Goal: Task Accomplishment & Management: Manage account settings

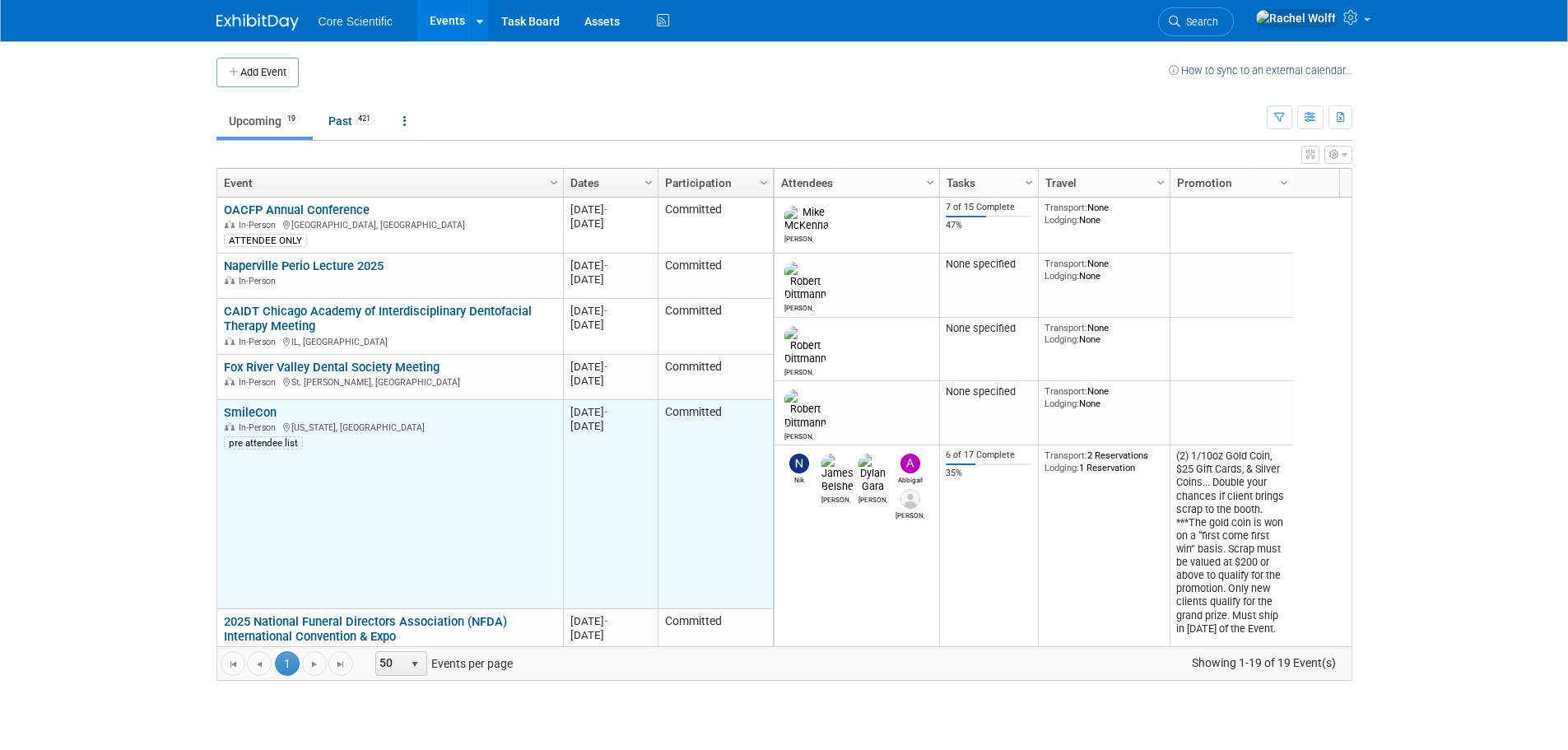
scroll to position [296, 0]
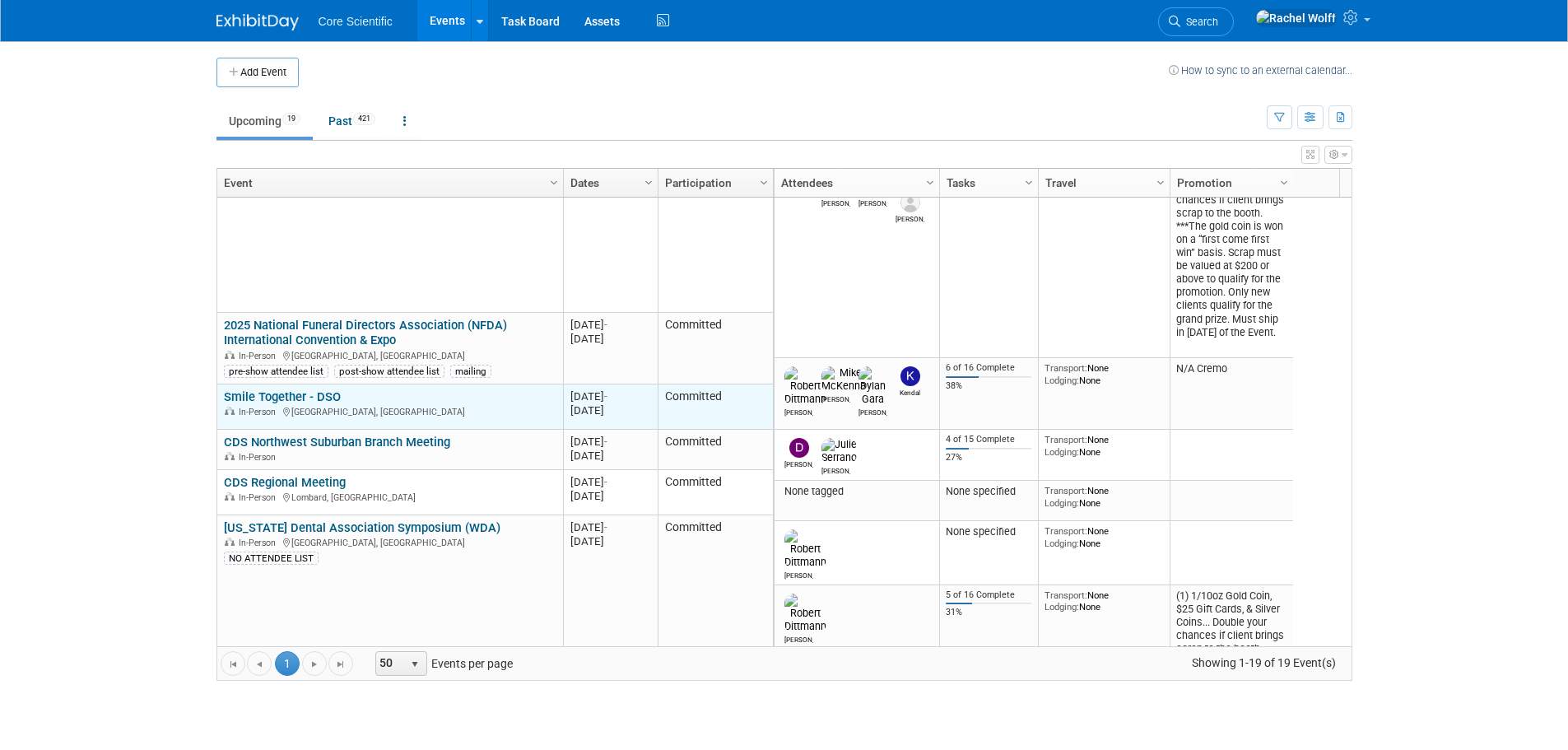
click at [293, 398] on link "Smile Together - DSO" at bounding box center [282, 396] width 117 height 15
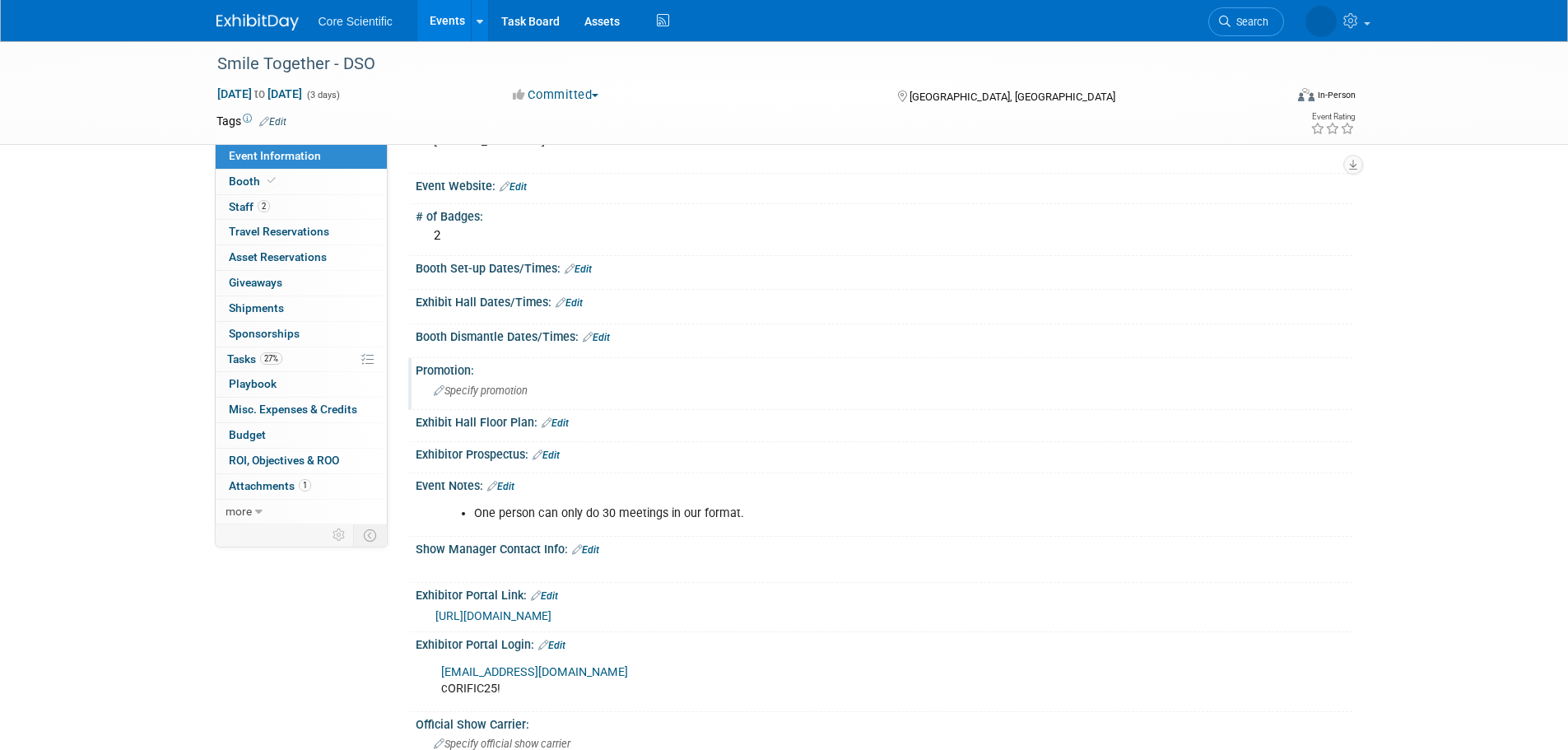
scroll to position [411, 0]
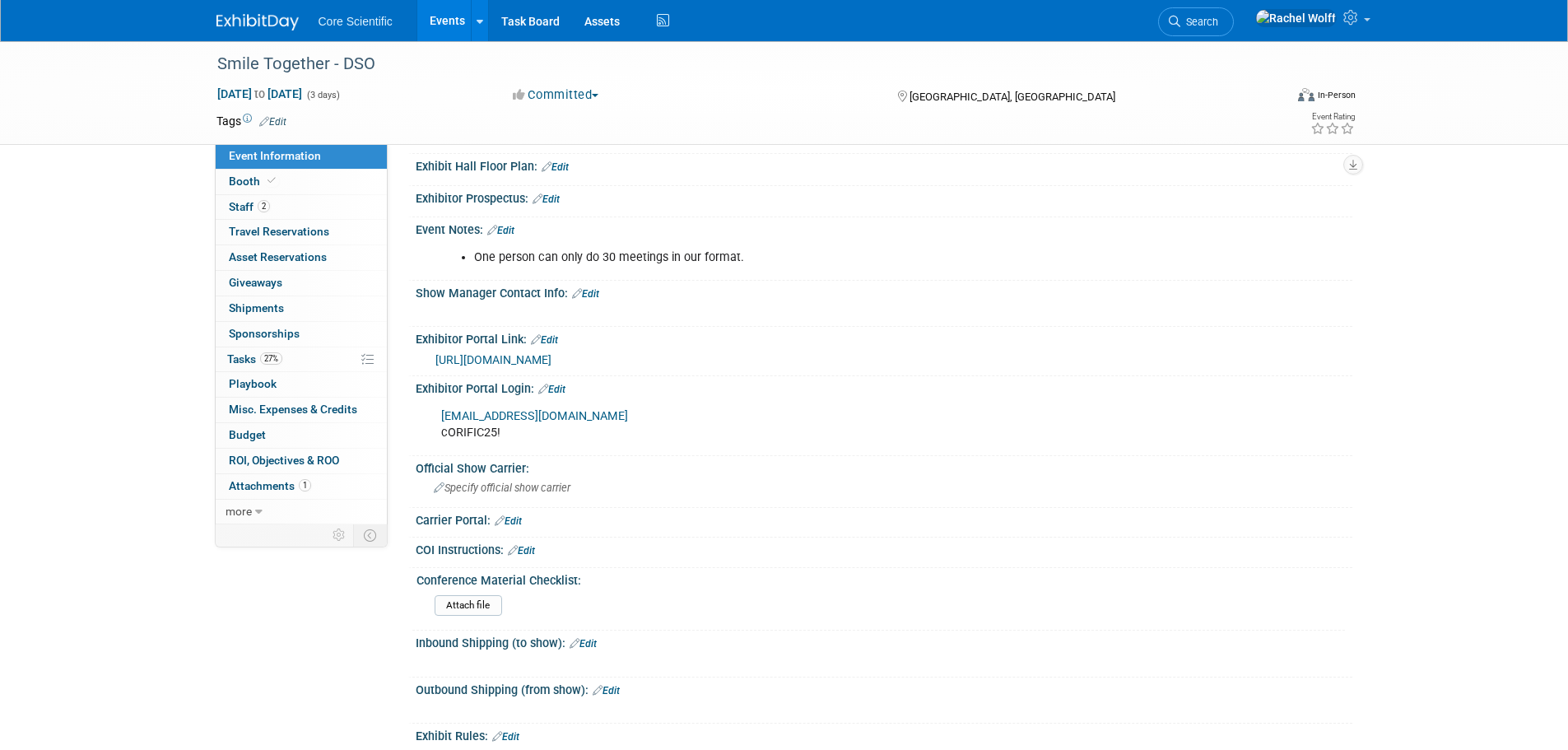
click at [551, 359] on link "https://matchmaking.grip.events/smiletogether/event-login" at bounding box center [493, 360] width 116 height 13
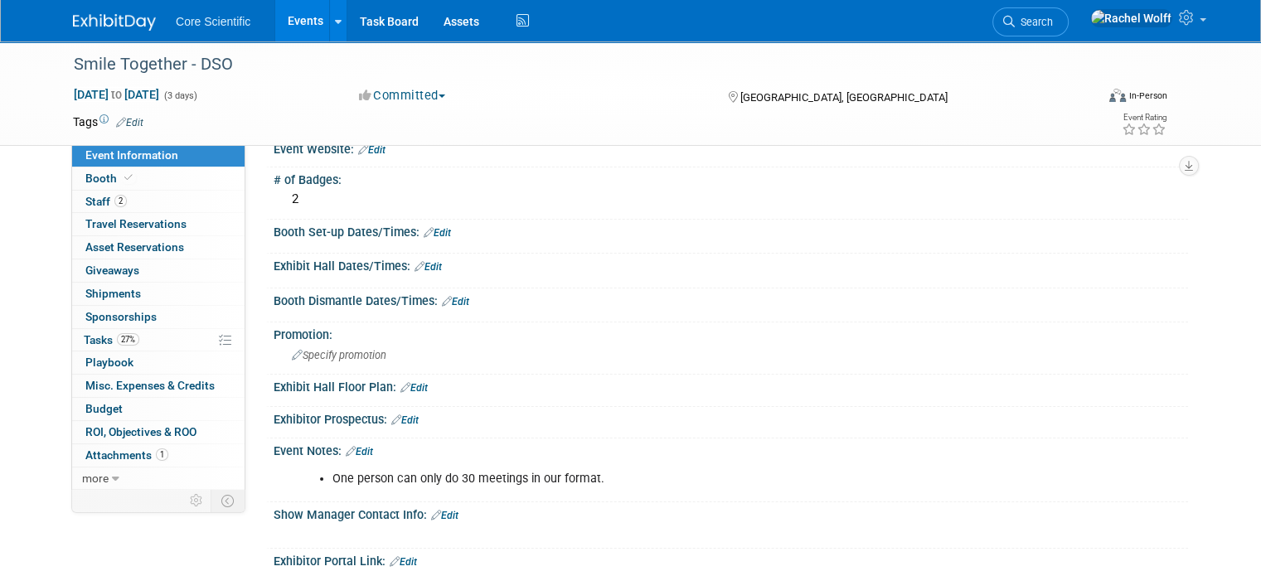
scroll to position [166, 0]
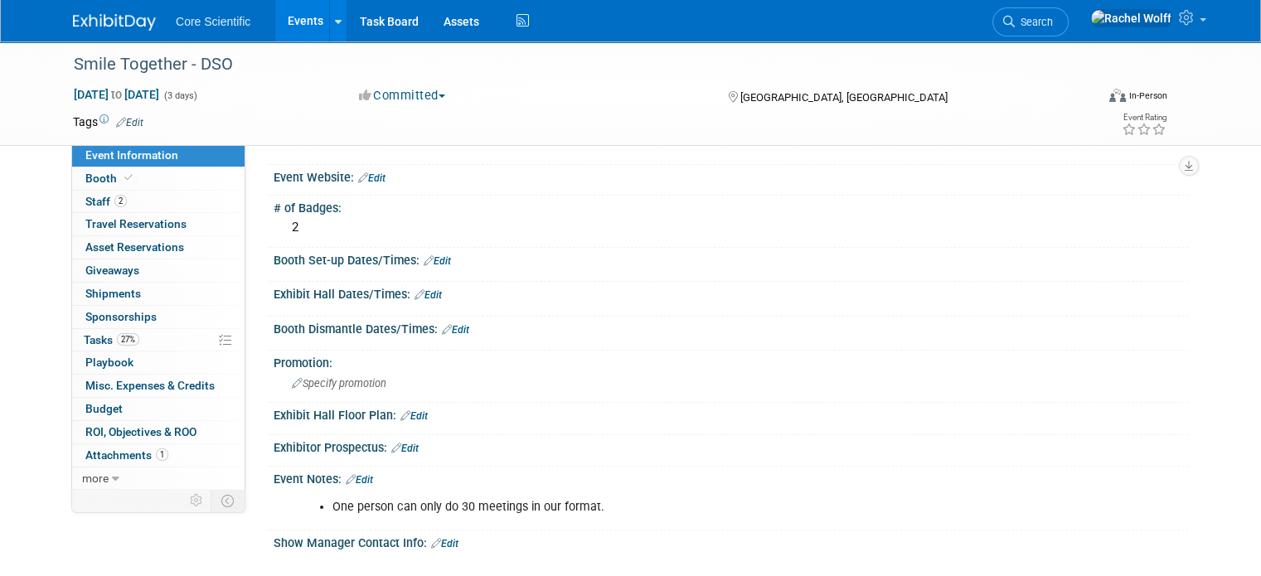
click at [356, 474] on link "Edit" at bounding box center [359, 480] width 27 height 12
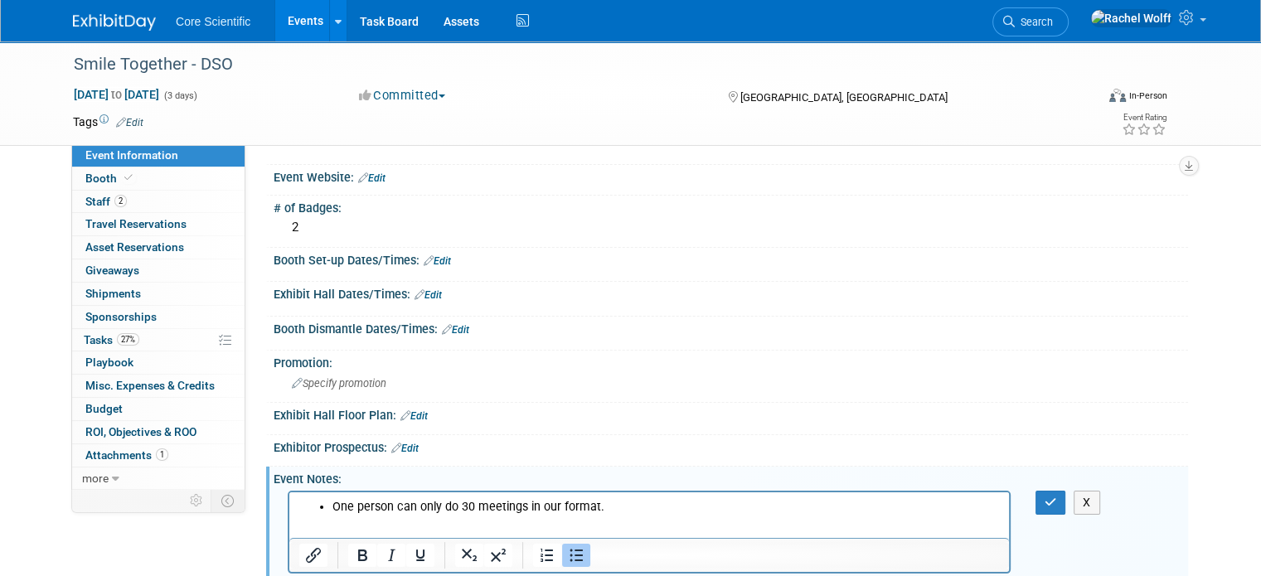
scroll to position [0, 0]
click at [587, 491] on div at bounding box center [649, 532] width 723 height 83
click at [610, 504] on li "One person can only do 30 meetings in our format." at bounding box center [665, 506] width 667 height 17
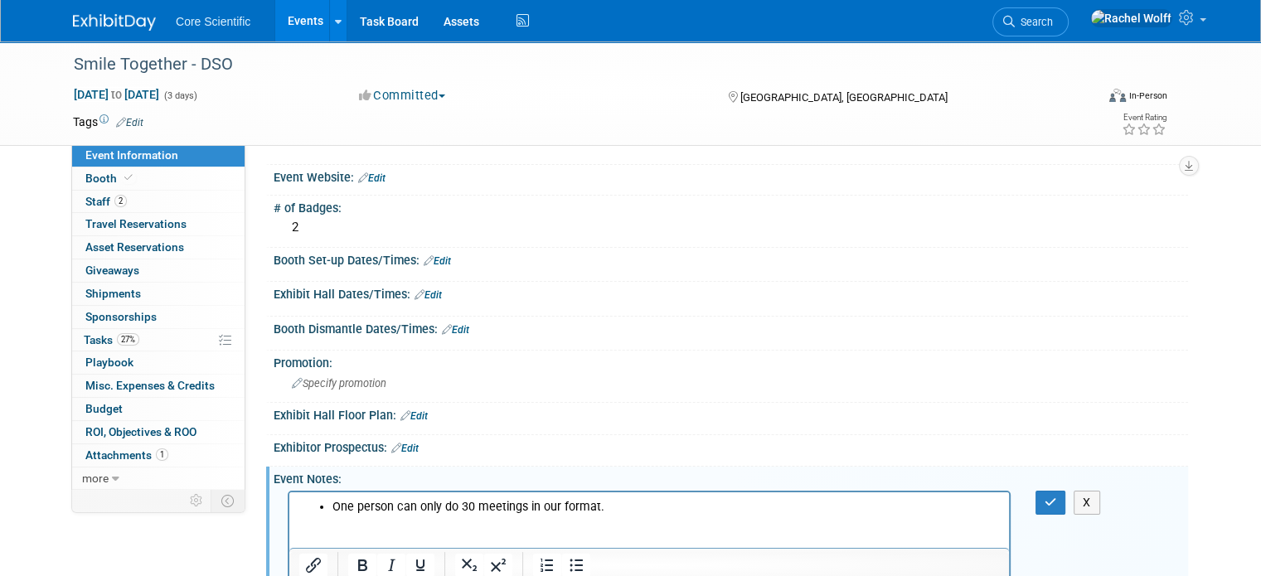
click at [451, 534] on p "Rich Text Area. Press ALT-0 for help." at bounding box center [649, 539] width 700 height 17
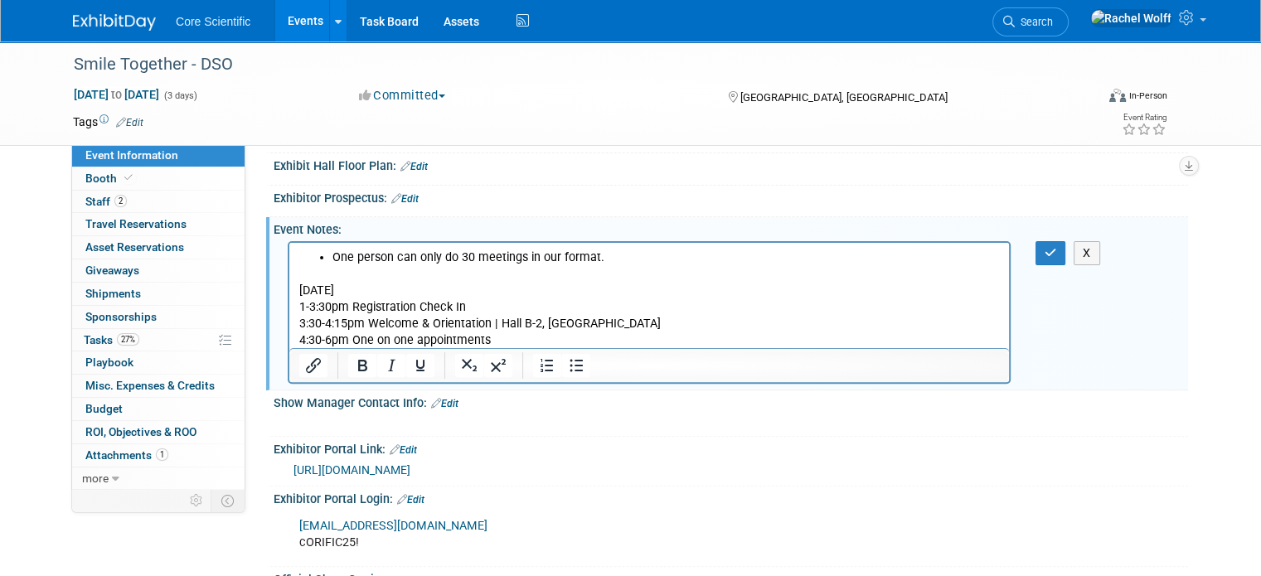
click at [560, 334] on p "4:30-6pm One on one appointments" at bounding box center [649, 340] width 700 height 17
click at [705, 339] on p "4:30-6pm One on one appointments | Hall B-2, Convention Center" at bounding box center [649, 340] width 700 height 17
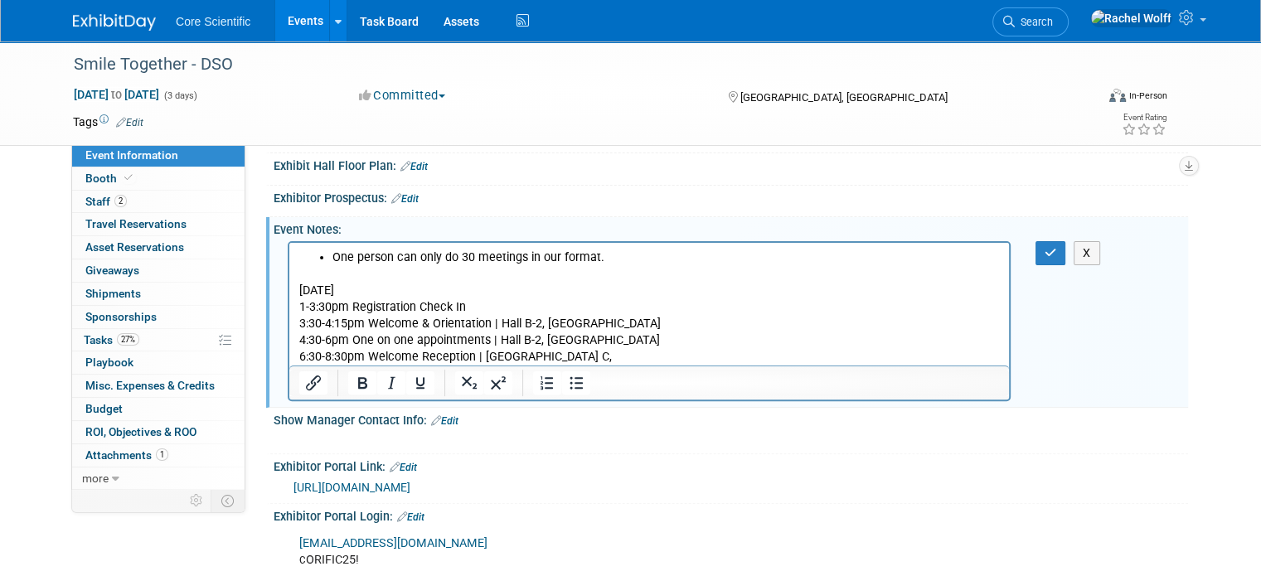
click at [531, 364] on p "6:30-8:30pm Welcome Reception | Grand BAllroom C," at bounding box center [649, 356] width 700 height 17
click at [592, 356] on p "6:30-8:30pm Welcome Reception | Grand Ballroom C," at bounding box center [649, 356] width 700 height 17
drag, startPoint x: 371, startPoint y: 322, endPoint x: 487, endPoint y: 329, distance: 116.2
click at [487, 329] on p "3:30-4:15pm Welcome & Orientation | Hall B-2, Convention Center" at bounding box center [649, 323] width 700 height 17
click at [352, 374] on icon "Bold" at bounding box center [362, 383] width 20 height 20
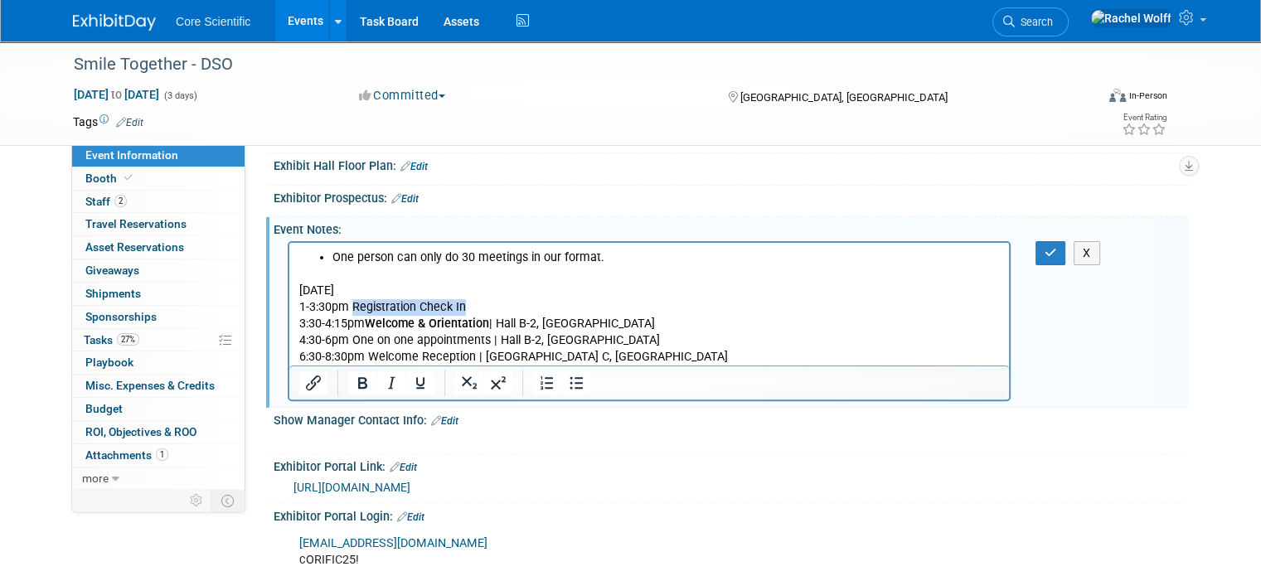
drag, startPoint x: 354, startPoint y: 304, endPoint x: 463, endPoint y: 307, distance: 109.4
click at [463, 307] on p "1-3:30pm Registration Check In" at bounding box center [649, 306] width 700 height 17
click at [358, 377] on icon "Bold" at bounding box center [362, 383] width 9 height 12
drag, startPoint x: 352, startPoint y: 344, endPoint x: 491, endPoint y: 341, distance: 138.5
click at [491, 341] on p "4:30-6pm One on one appointments | Hall B-2, Convention Center" at bounding box center [649, 340] width 700 height 17
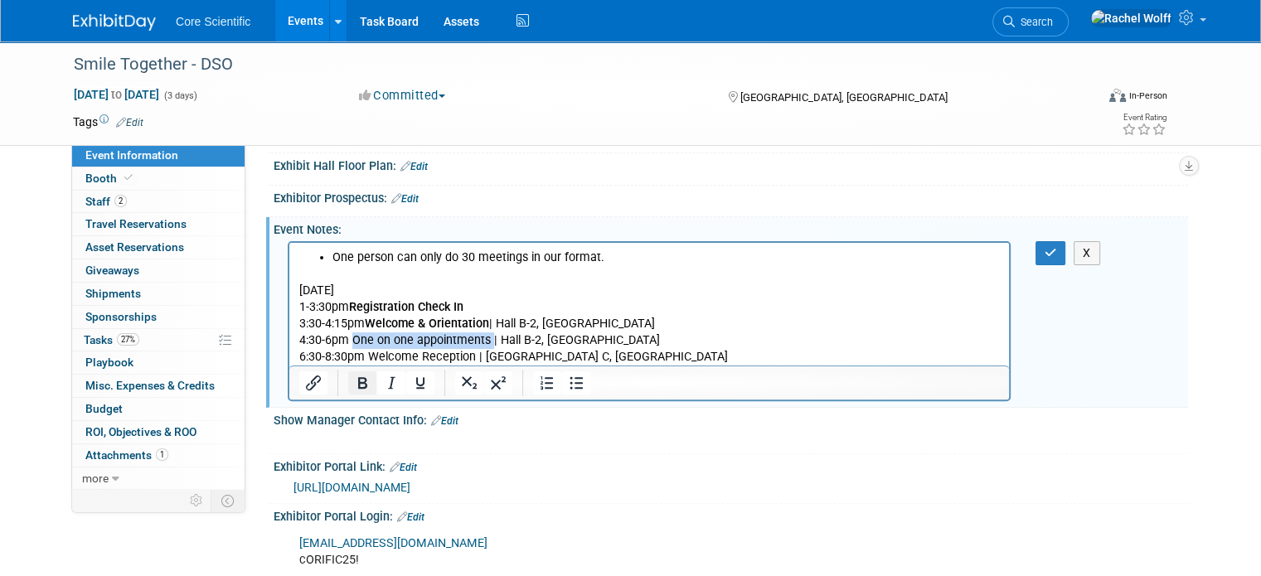
click at [358, 377] on icon "Bold" at bounding box center [362, 383] width 9 height 12
drag, startPoint x: 371, startPoint y: 358, endPoint x: 473, endPoint y: 362, distance: 102.9
click at [473, 362] on p "6:30-8:30pm Welcome Reception | Grand Ballroom C, Hilton" at bounding box center [649, 356] width 700 height 17
click at [357, 374] on button "Bold" at bounding box center [362, 382] width 28 height 23
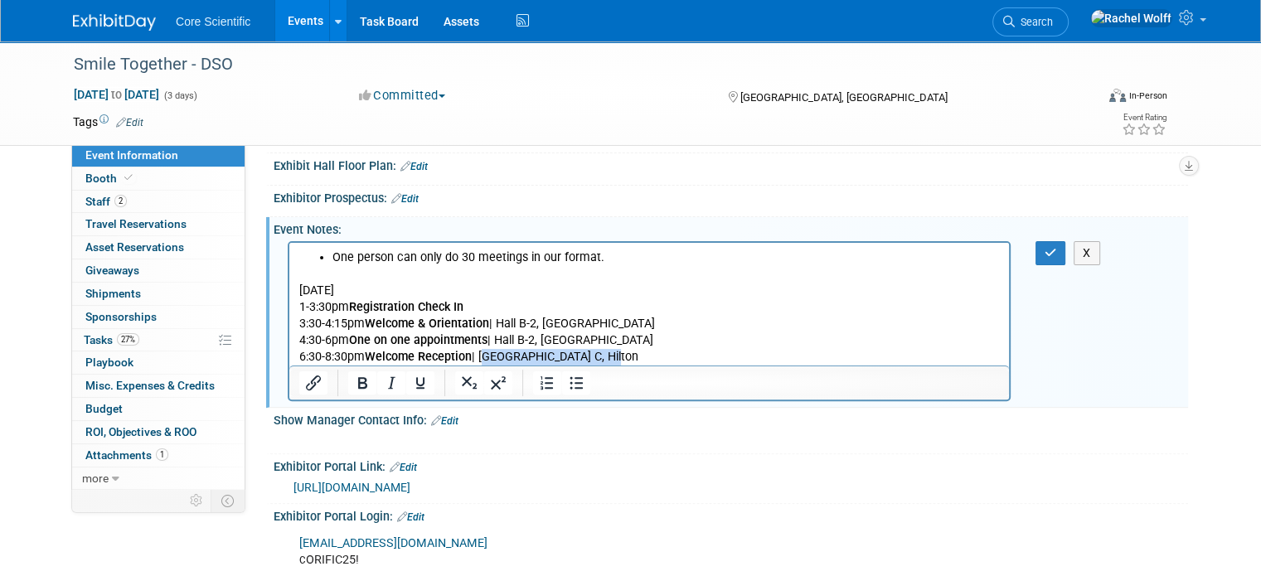
drag, startPoint x: 484, startPoint y: 356, endPoint x: 603, endPoint y: 361, distance: 119.5
click at [603, 361] on p "6:30-8:30pm Welcome Reception | Grand Ballroom C, Hilton" at bounding box center [649, 356] width 700 height 17
drag, startPoint x: 621, startPoint y: 361, endPoint x: 484, endPoint y: 364, distance: 136.8
click at [484, 364] on p "6:30-8:30pm Welcome Reception | Grand Ballroom C, Hilton" at bounding box center [649, 356] width 700 height 17
click at [381, 381] on icon "Italic" at bounding box center [391, 383] width 20 height 20
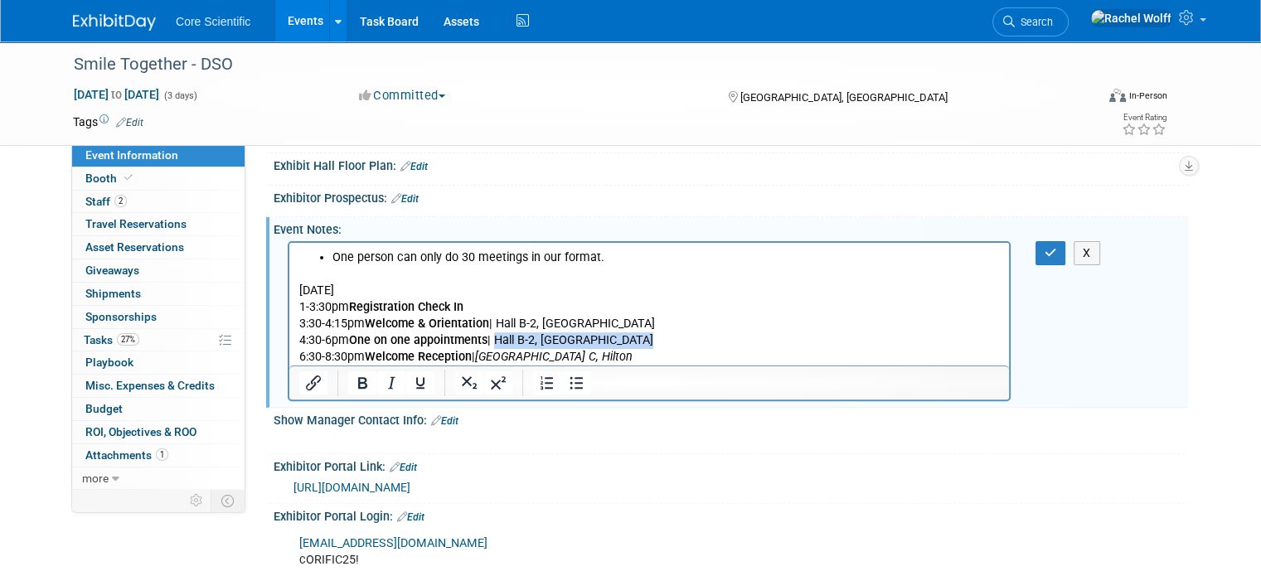
drag, startPoint x: 654, startPoint y: 337, endPoint x: 497, endPoint y: 344, distance: 157.6
click at [497, 344] on p "4:30-6pm One on one appointments | Hall B-2, Convention Center" at bounding box center [649, 340] width 700 height 17
click at [377, 376] on button "Italic" at bounding box center [391, 382] width 28 height 23
drag, startPoint x: 652, startPoint y: 324, endPoint x: 498, endPoint y: 322, distance: 153.4
click at [498, 322] on p "3:30-4:15pm Welcome & Orientation | Hall B-2, Convention Center" at bounding box center [649, 323] width 700 height 17
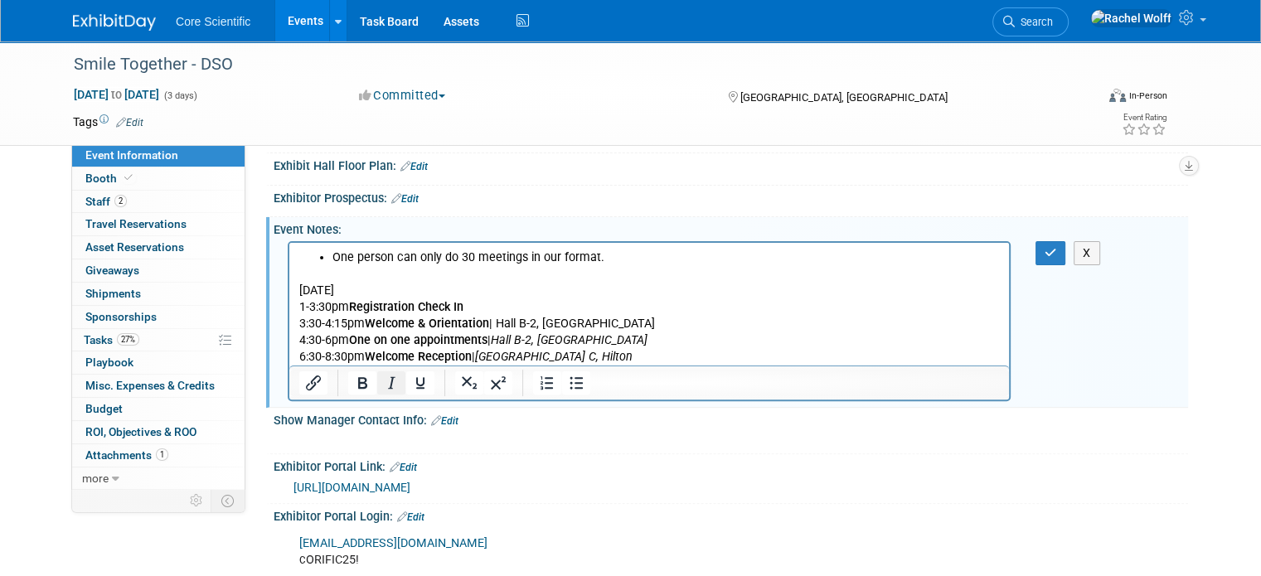
click at [381, 381] on icon "Italic" at bounding box center [391, 383] width 20 height 20
click at [727, 437] on div at bounding box center [649, 439] width 723 height 17
click at [633, 356] on p "6:30-8:30pm Welcome Reception | Grand Ballroom C, Hilton" at bounding box center [649, 356] width 700 height 17
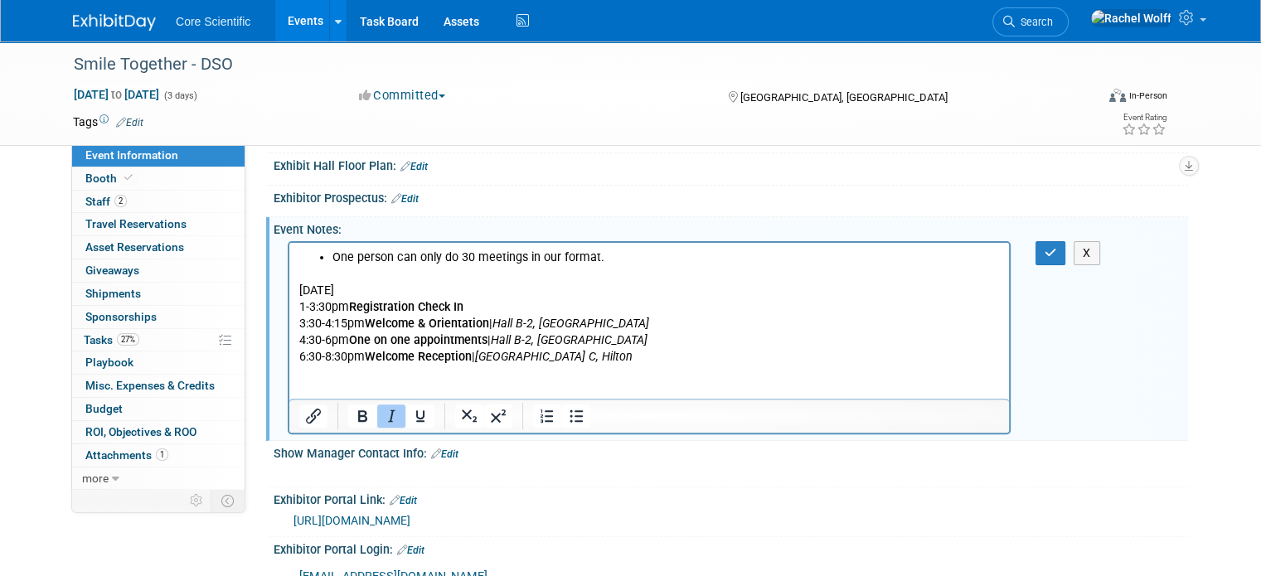
click at [383, 410] on icon "Italic" at bounding box center [391, 416] width 20 height 20
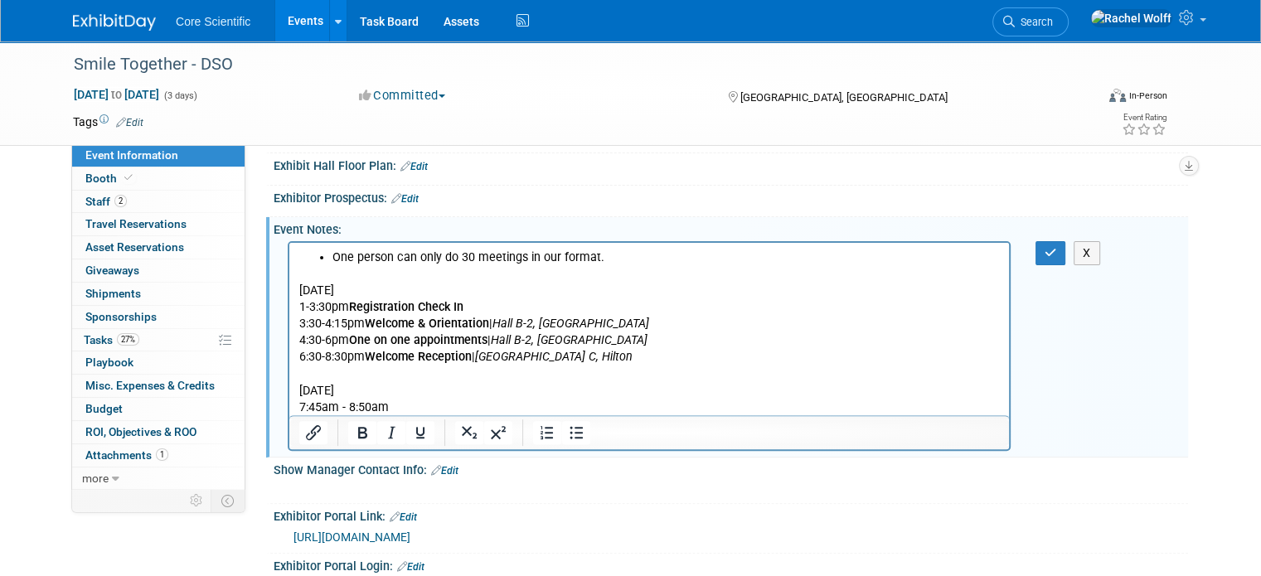
click at [413, 407] on p "7:45am - 8:50am" at bounding box center [649, 407] width 700 height 17
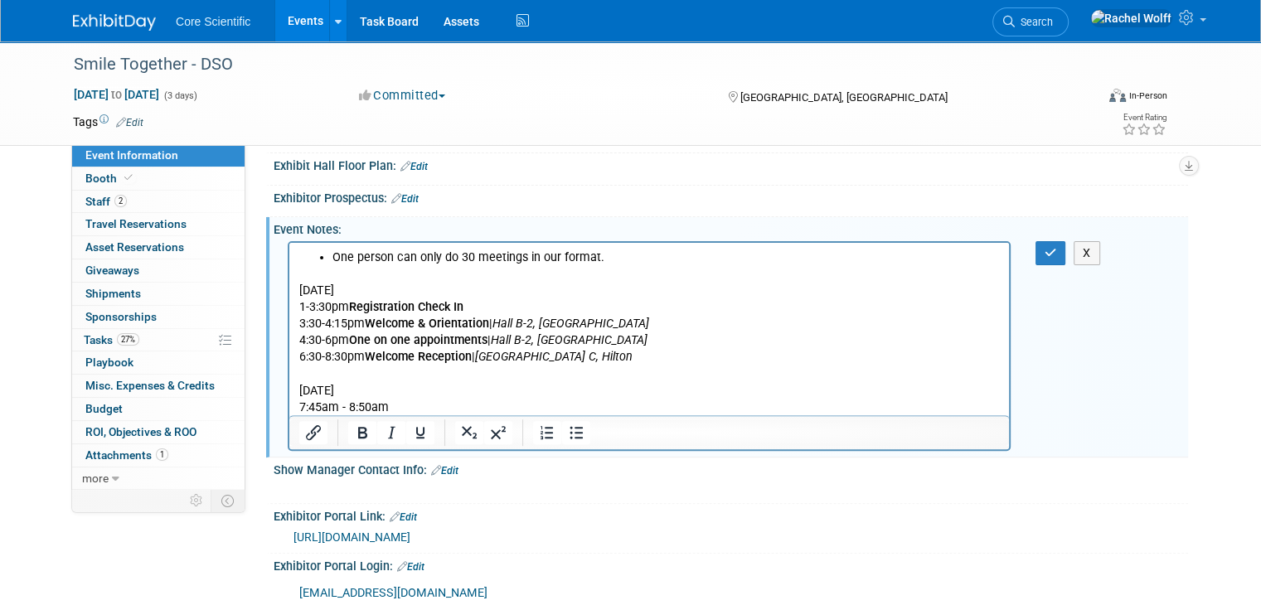
click at [408, 406] on p "7:45am - 8:50am" at bounding box center [649, 407] width 700 height 17
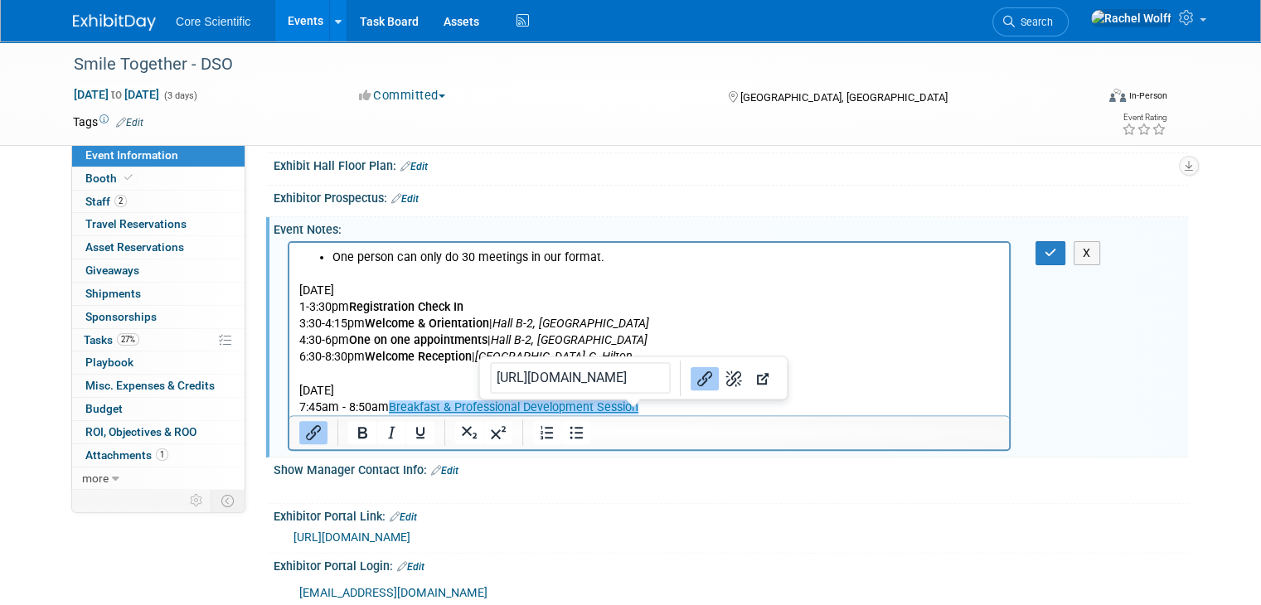
drag, startPoint x: 643, startPoint y: 402, endPoint x: 759, endPoint y: 638, distance: 263.2
click at [485, 402] on p "7:45am - 8:50am Breakfast & Professional Development Session﻿" at bounding box center [649, 407] width 700 height 17
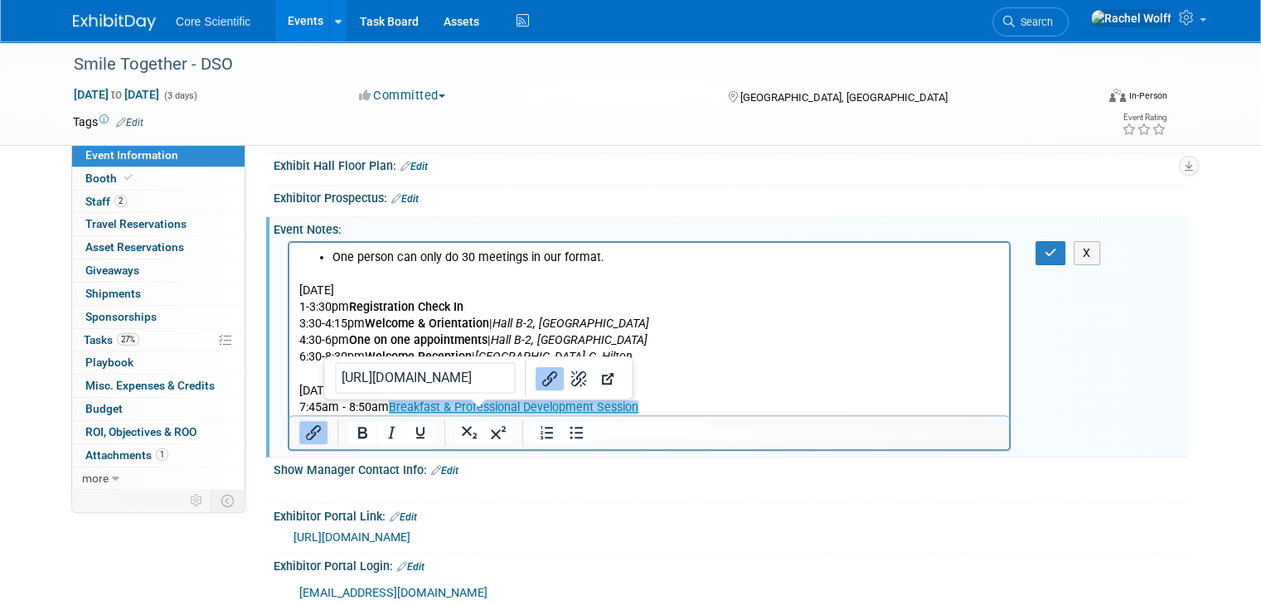
click at [648, 405] on p "7:45am - 8:50am Breakfast & Professional Development Session" at bounding box center [649, 407] width 700 height 17
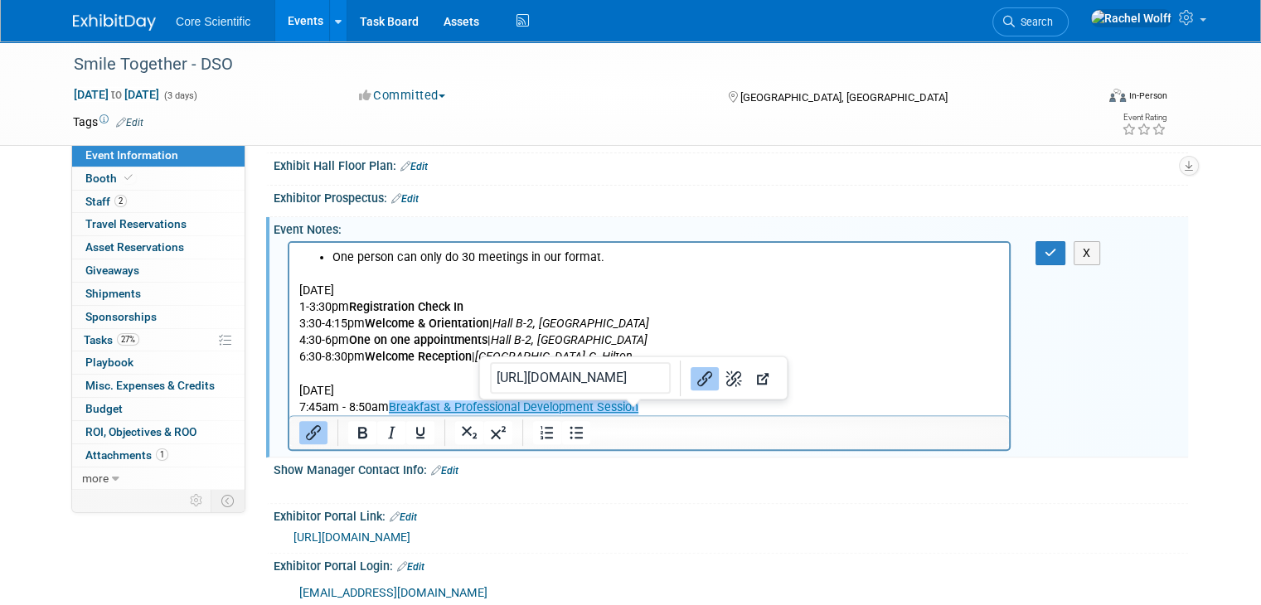
click at [647, 409] on p "7:45am - 8:50am Breakfast & Professional Development Session﻿" at bounding box center [649, 407] width 700 height 17
click at [642, 409] on p "7:45am - 8:50am Breakfast & Professional Development Session﻿" at bounding box center [649, 407] width 700 height 17
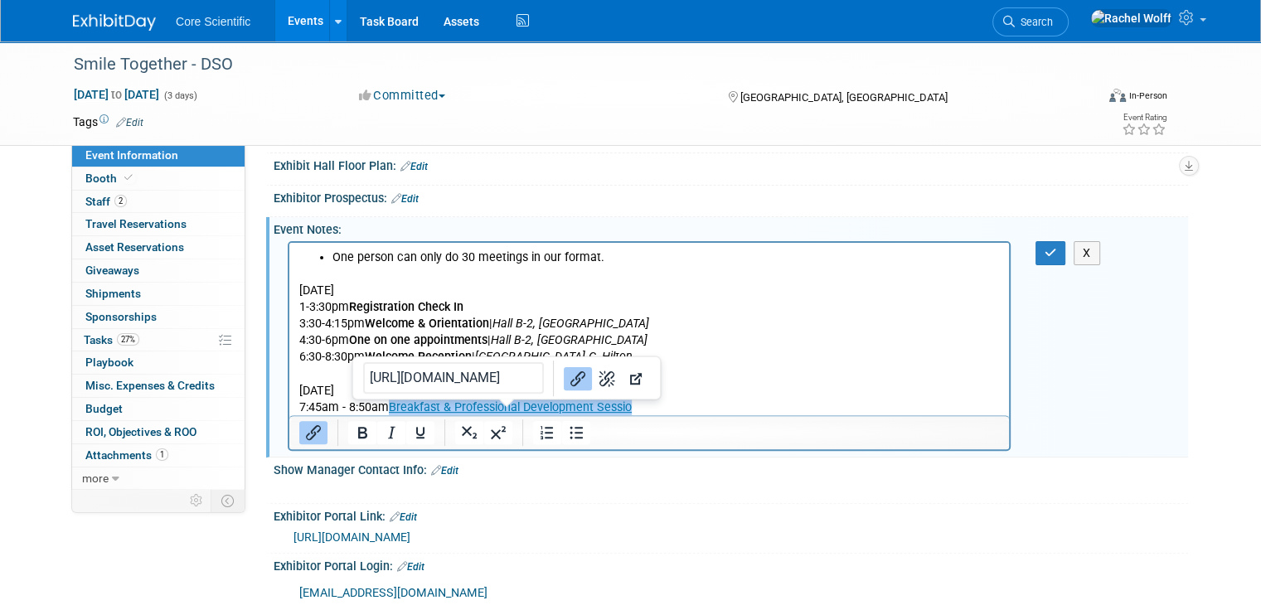
drag, startPoint x: 638, startPoint y: 413, endPoint x: 664, endPoint y: 660, distance: 248.3
click at [390, 415] on html "One person can only do 30 meetings in our format. Monday, October 27 1-3:30pm R…" at bounding box center [648, 328] width 719 height 173
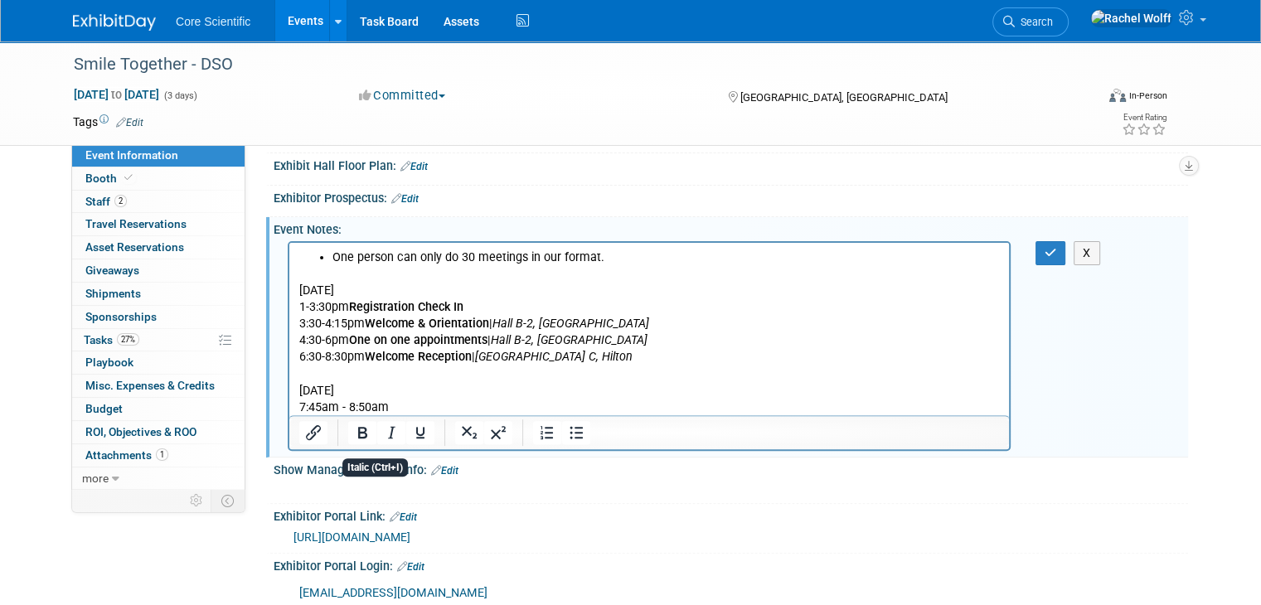
click at [414, 403] on p "7:45am - 8:50am" at bounding box center [649, 407] width 700 height 17
drag, startPoint x: 685, startPoint y: 409, endPoint x: 456, endPoint y: 400, distance: 229.0
click at [456, 400] on p "7:45am - 8:50am Breakfast & Professional Development Session﻿" at bounding box center [649, 407] width 700 height 17
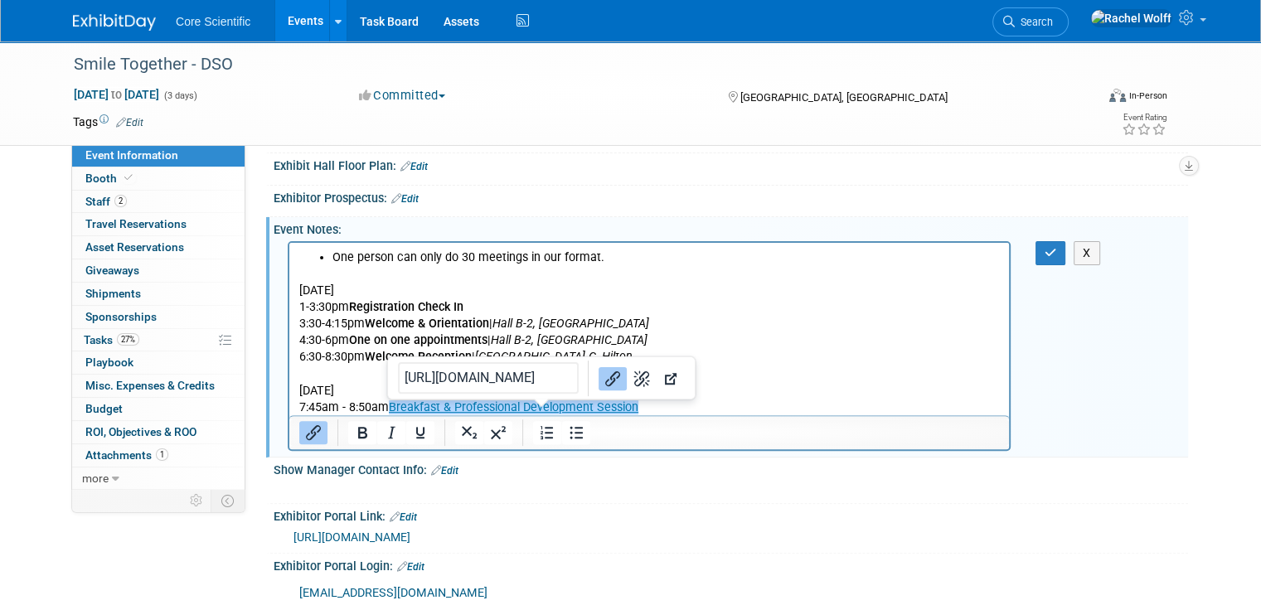
click at [389, 408] on p "7:45am - 8:50am Breakfast & Professional Development Session﻿" at bounding box center [649, 407] width 700 height 17
drag, startPoint x: 391, startPoint y: 408, endPoint x: 989, endPoint y: 661, distance: 649.2
click at [715, 415] on html "One person can only do 30 meetings in our format. Monday, October 27 1-3:30pm R…" at bounding box center [648, 328] width 719 height 173
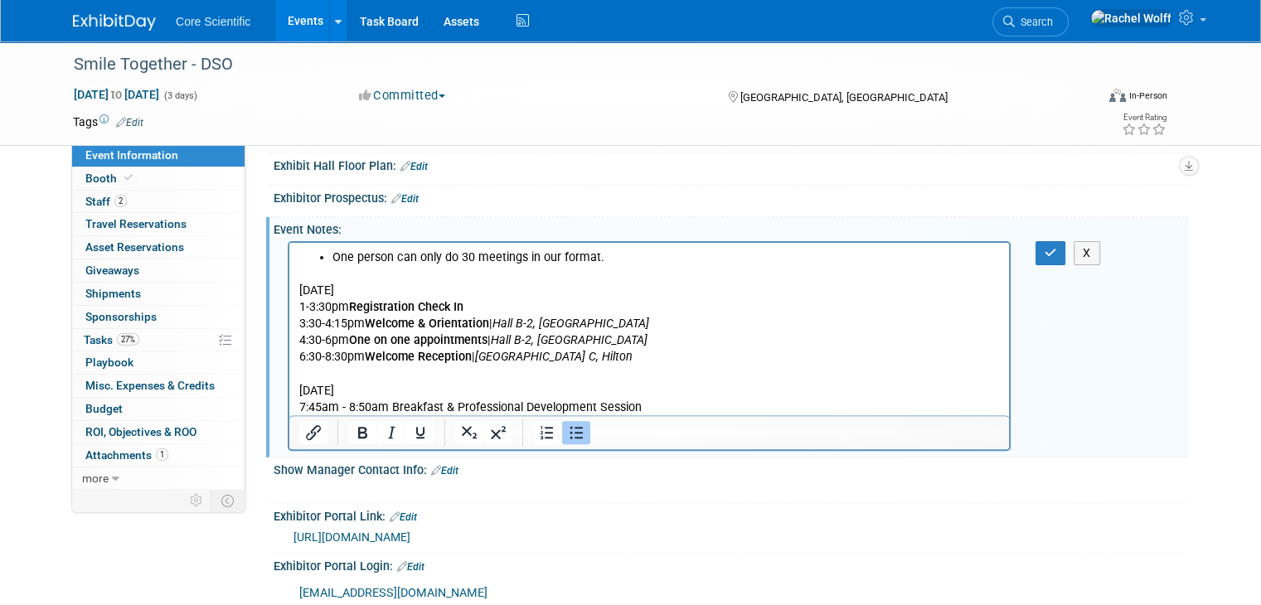
click at [714, 400] on p "7:45am - 8:50am Breakfast & Professional Development Session" at bounding box center [649, 407] width 700 height 17
drag, startPoint x: 666, startPoint y: 317, endPoint x: 498, endPoint y: 327, distance: 167.7
click at [498, 327] on p "3:30-4:15pm Welcome & Orientation | Hall B-2, Convention Center" at bounding box center [649, 323] width 700 height 17
copy icon "Hall B-2, Convention Center"
click at [681, 409] on p "7:45am - 8:50am Breakfast & Professional Development Session |" at bounding box center [649, 407] width 700 height 17
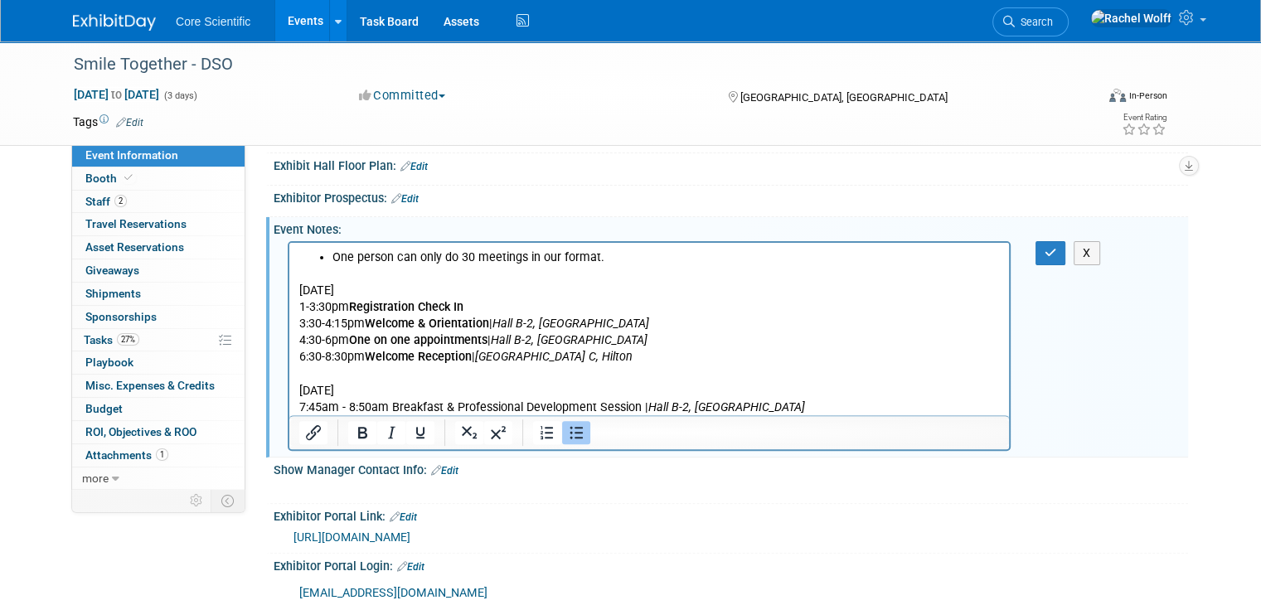
click at [844, 408] on p "7:45am - 8:50am Breakfast & Professional Development Session | Hall B-2, Conven…" at bounding box center [649, 407] width 700 height 17
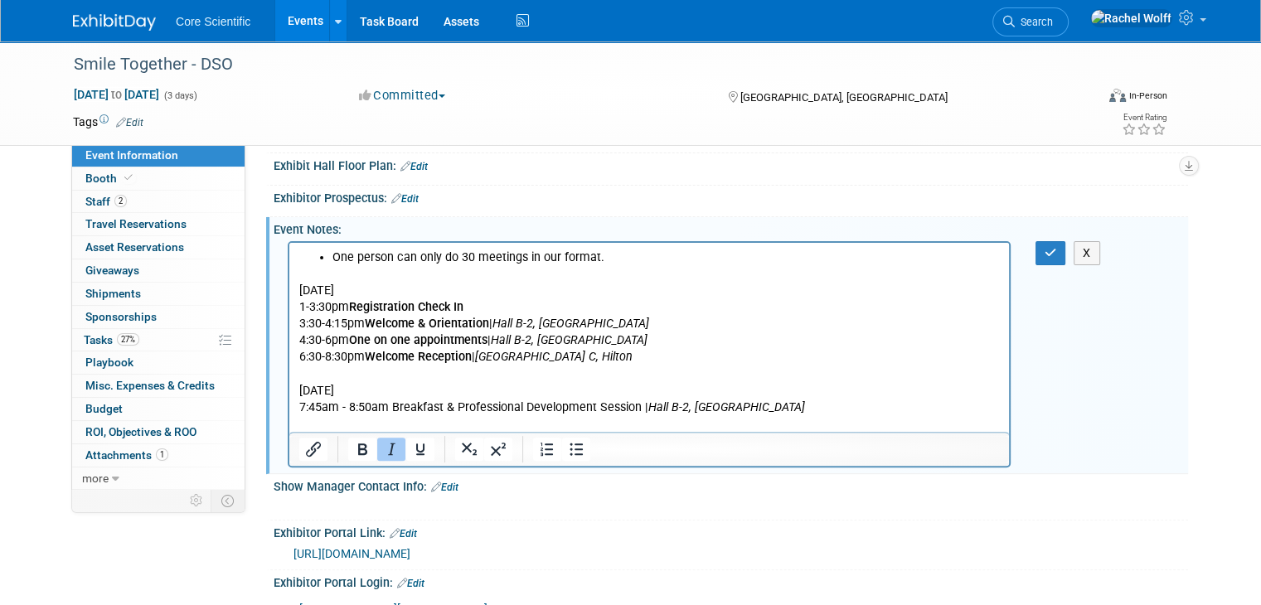
click at [388, 443] on icon "Italic" at bounding box center [391, 449] width 7 height 12
drag, startPoint x: 802, startPoint y: 401, endPoint x: 647, endPoint y: 406, distance: 155.9
click at [647, 406] on p "7:45am - 8:50am Breakfast & Professional Development Session | Hall B-2, Conven…" at bounding box center [649, 407] width 700 height 17
copy icon "Hall B-2, Convention Center"
click at [543, 424] on p "9am-11am One on one appointments | ﻿" at bounding box center [649, 423] width 700 height 17
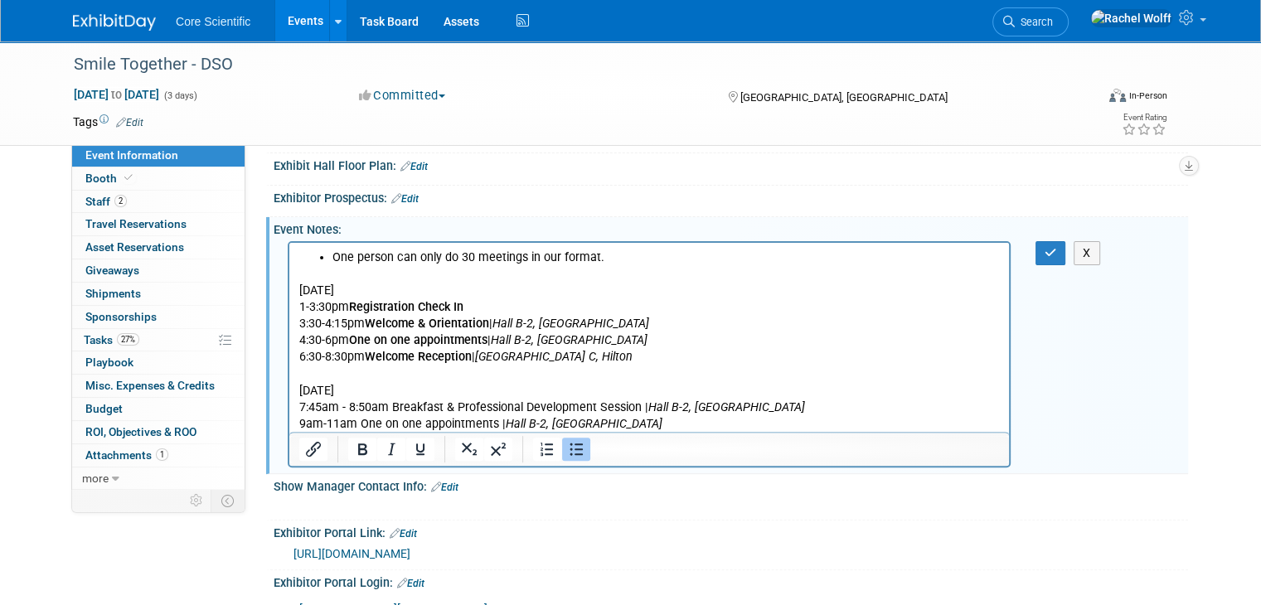
click at [692, 419] on p "9am-11am One on one appointments | Hall B-2, Convention Center" at bounding box center [649, 423] width 700 height 17
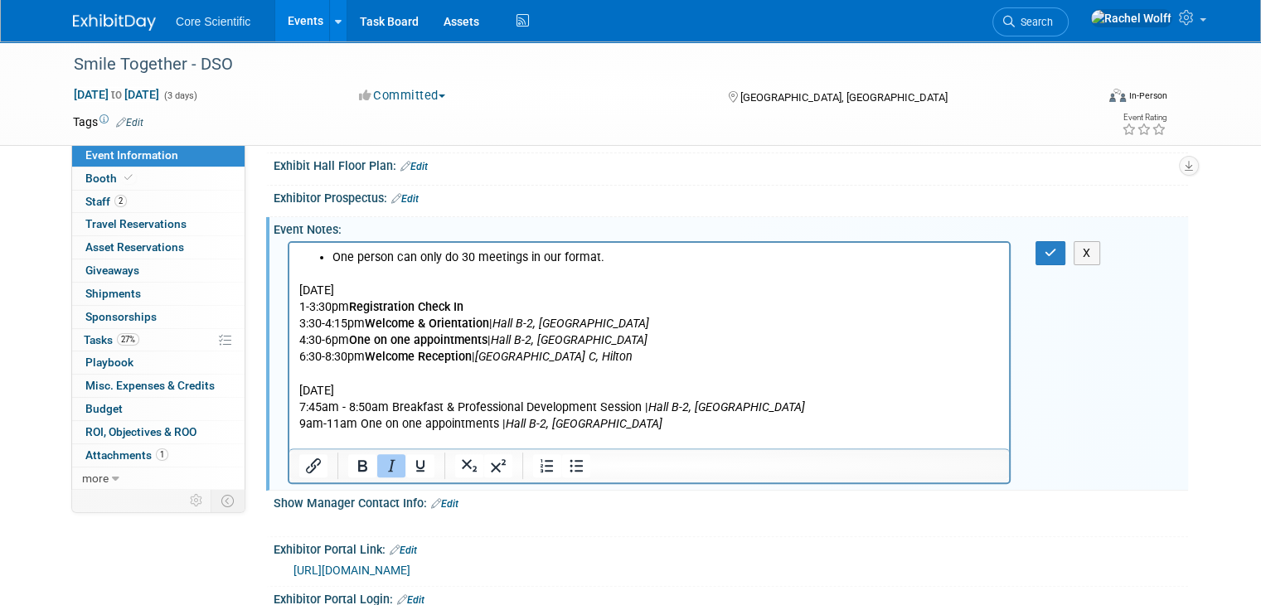
click at [382, 468] on icon "Italic" at bounding box center [391, 466] width 20 height 20
click at [303, 307] on p "1-3:30pm Registration Check In" at bounding box center [649, 306] width 700 height 17
click at [311, 307] on p "1 -3:30pm Registration Check In" at bounding box center [649, 306] width 700 height 17
click at [322, 324] on p "3:30-4:15pm Welcome & Orientation | Hall B-2, Convention Center" at bounding box center [649, 323] width 700 height 17
click at [331, 322] on p "3:30 -4:15pm Welcome & Orientation | Hall B-2, Convention Center" at bounding box center [649, 323] width 700 height 17
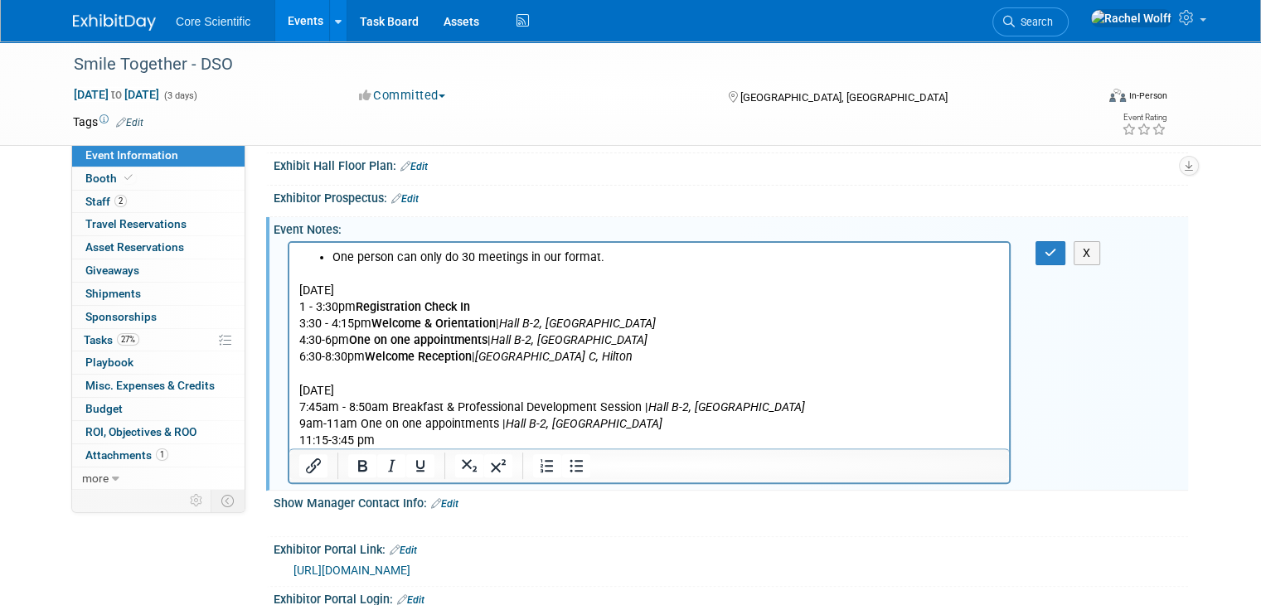
click at [320, 331] on p "3:30 - 4:15pm Welcome & Orientation | Hall B-2, Convention Center" at bounding box center [649, 323] width 700 height 17
click at [303, 309] on p "1 - 3:30pm Registration Check In" at bounding box center [649, 306] width 700 height 17
click at [318, 341] on p "4:30-6pm One on one appointments | Hall B-2, Convention Center" at bounding box center [649, 340] width 700 height 17
click at [345, 339] on p "4:30pm -6pm One on one appointments | Hall B-2, Convention Center" at bounding box center [649, 340] width 700 height 17
click at [322, 356] on p "6:30-8:30pm Welcome Reception | Grand Ballroom C, Hilton" at bounding box center [649, 356] width 700 height 17
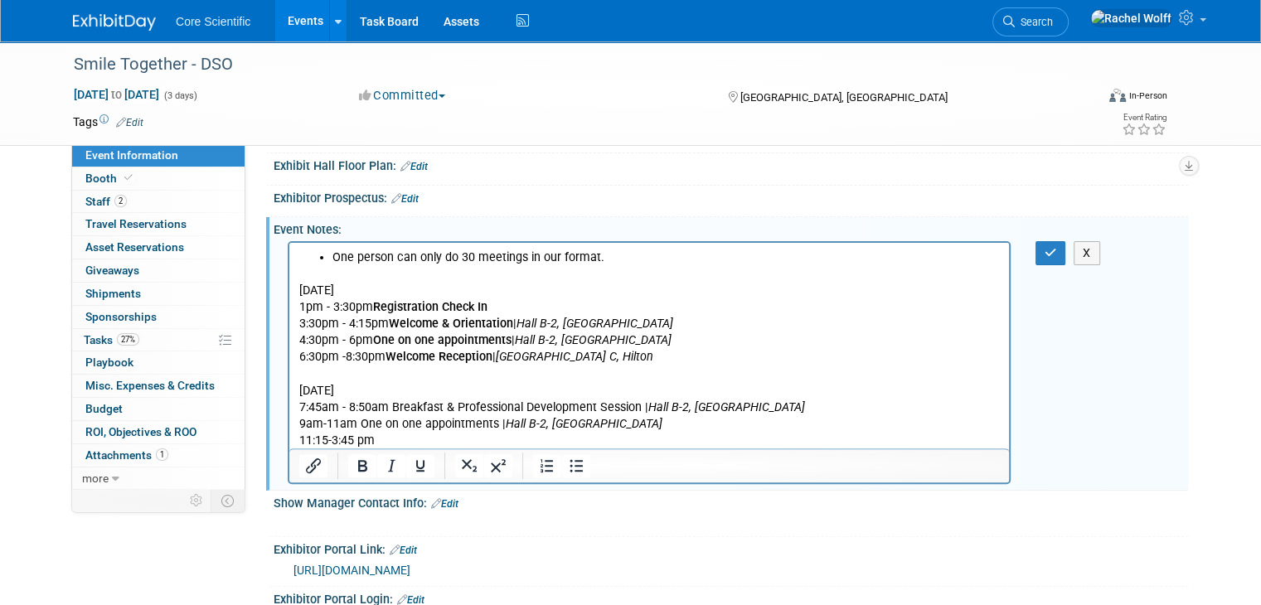
click at [348, 356] on p "6:30pm -8:30pm Welcome Reception | Grand Ballroom C, Hilton" at bounding box center [649, 356] width 700 height 17
click at [431, 385] on p "Tuesday, October 28" at bounding box center [649, 390] width 700 height 17
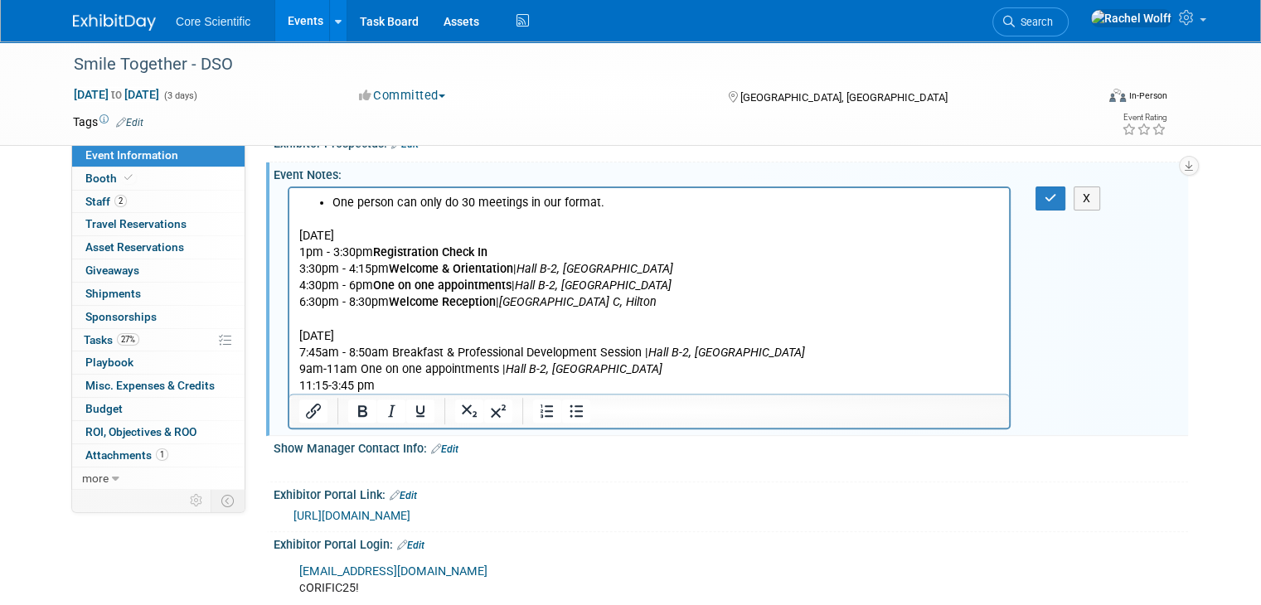
scroll to position [498, 0]
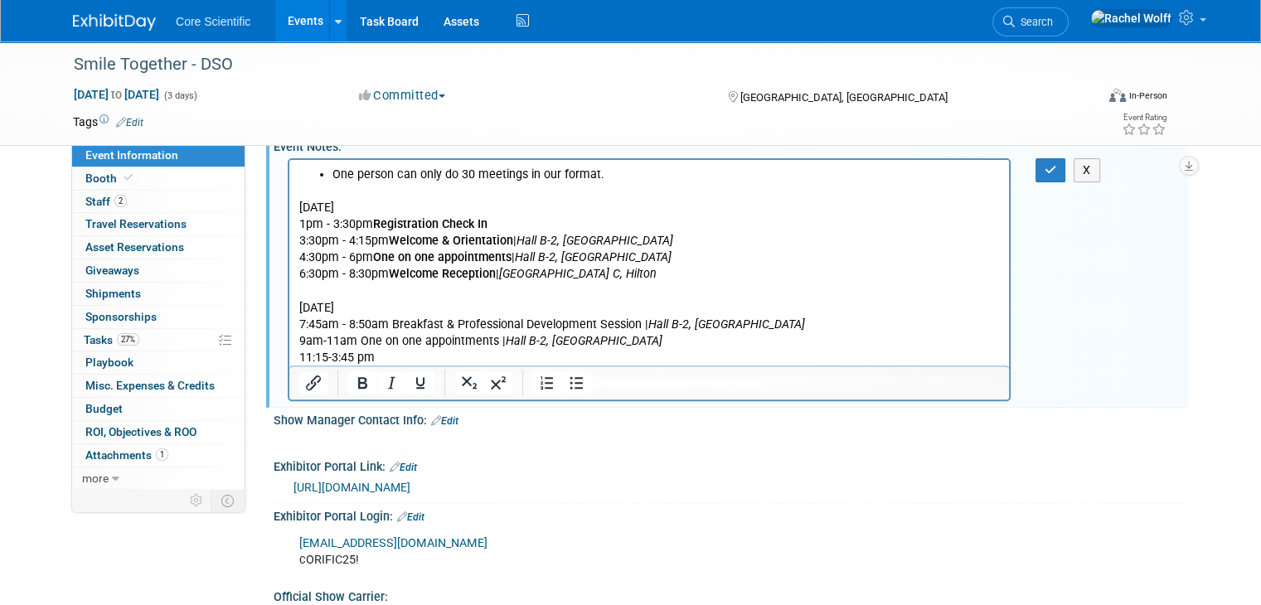
click at [342, 326] on p "7:45am - 8:50am Breakfast & Professional Development Session | Hall B-2, Conven…" at bounding box center [649, 324] width 700 height 17
click at [322, 339] on p "9am-11am One on one appointments | Hall B-2, Convention Center" at bounding box center [649, 340] width 700 height 17
click at [332, 340] on p "9am -11am One on one appointments | Hall B-2, Convention Center" at bounding box center [649, 340] width 700 height 17
click at [328, 357] on p "11:15-3:45 pm﻿" at bounding box center [649, 357] width 700 height 17
click at [334, 357] on p "11:15 -3:45 pm﻿" at bounding box center [649, 357] width 700 height 17
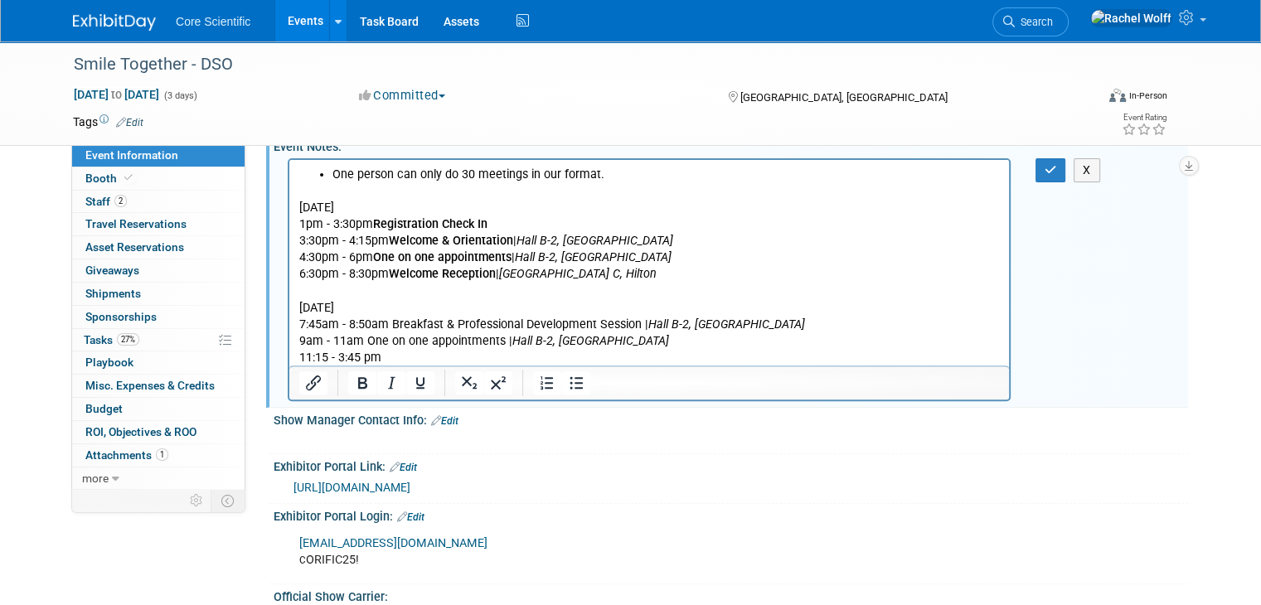
click at [327, 356] on p "11:15 - 3:45 pm﻿" at bounding box center [649, 357] width 700 height 17
click at [412, 358] on p "11:15am - 3:45 pm﻿" at bounding box center [649, 357] width 700 height 17
click at [456, 359] on p "11:15am - 3:45 pm﻿" at bounding box center [649, 357] width 700 height 17
click at [656, 352] on p "11:15am - 3:45 pm Professional Development & Networking Lunch" at bounding box center [649, 357] width 700 height 17
drag, startPoint x: 646, startPoint y: 324, endPoint x: 798, endPoint y: 325, distance: 152.5
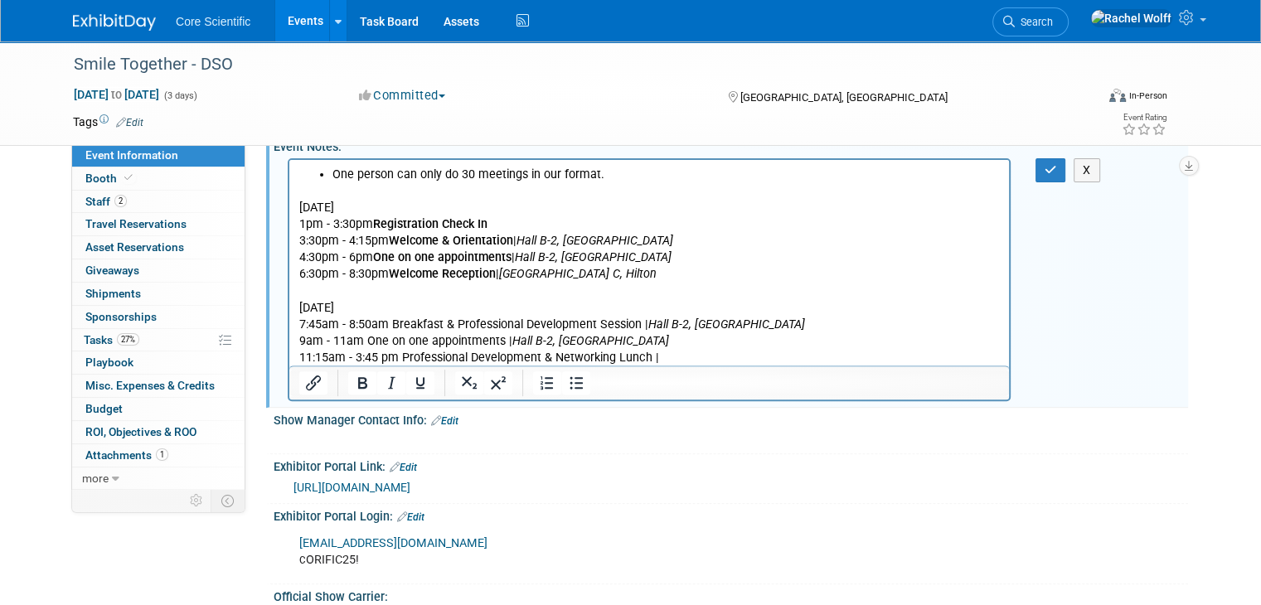
click at [798, 325] on p "7:45am - 8:50am Breakfast & Professional Development Session | Hall B-2, Conven…" at bounding box center [649, 324] width 700 height 17
copy p "Hall B-2, Convention Center"
click at [784, 349] on p "11:15am - 3:45 pm Professional Development & Networking Lunch |" at bounding box center [649, 357] width 700 height 17
click at [818, 352] on p "11:15am - 3:45 pm Professional Development & Networking Lunch | Hall B-2, Conve…" at bounding box center [649, 357] width 700 height 17
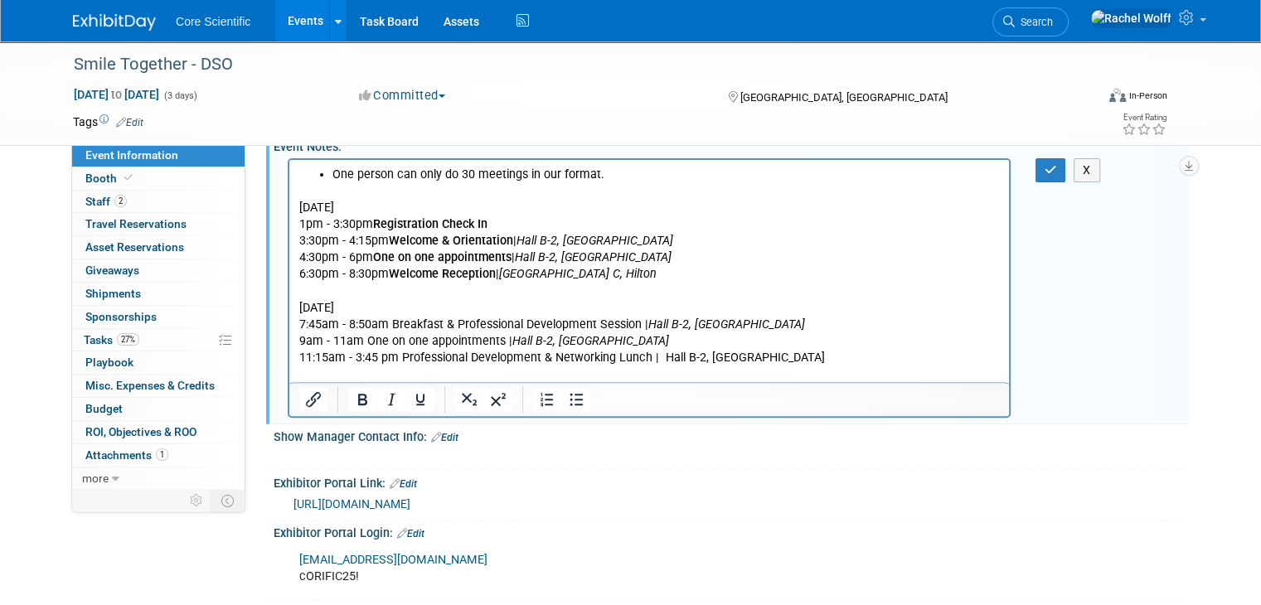
drag, startPoint x: 817, startPoint y: 352, endPoint x: 659, endPoint y: 361, distance: 158.6
click at [659, 361] on p "11:15am - 3:45 pm Professional Development & Networking Lunch | Hall B-2, Conve…" at bounding box center [649, 357] width 700 height 17
click at [381, 397] on icon "Italic" at bounding box center [391, 400] width 20 height 20
click at [600, 369] on p "Rich Text Area. Press ALT-0 for help." at bounding box center [649, 374] width 700 height 17
drag, startPoint x: 392, startPoint y: 322, endPoint x: 640, endPoint y: 327, distance: 247.9
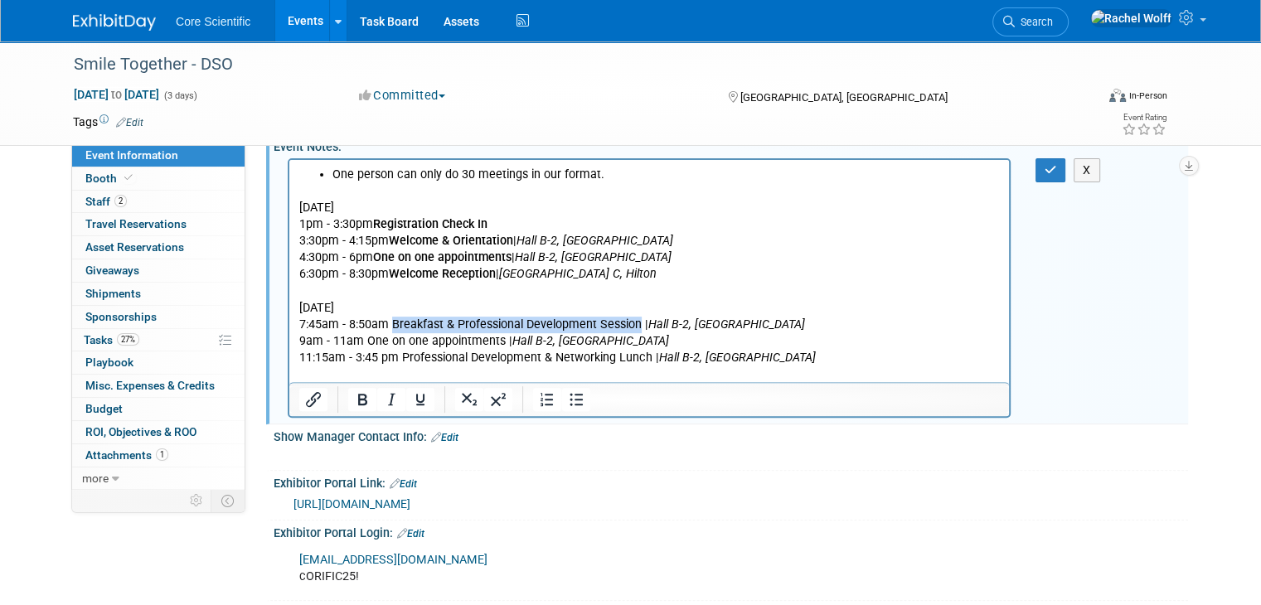
click at [640, 327] on p "7:45am - 8:50am Breakfast & Professional Development Session | Hall B-2, Conven…" at bounding box center [649, 324] width 700 height 17
click at [352, 390] on icon "Bold" at bounding box center [362, 400] width 20 height 20
drag, startPoint x: 368, startPoint y: 342, endPoint x: 503, endPoint y: 346, distance: 135.2
click at [503, 346] on p "9am - 11am One on one appointments | Hall B-2, Convention Center" at bounding box center [649, 340] width 700 height 17
click at [352, 390] on icon "Bold" at bounding box center [362, 400] width 20 height 20
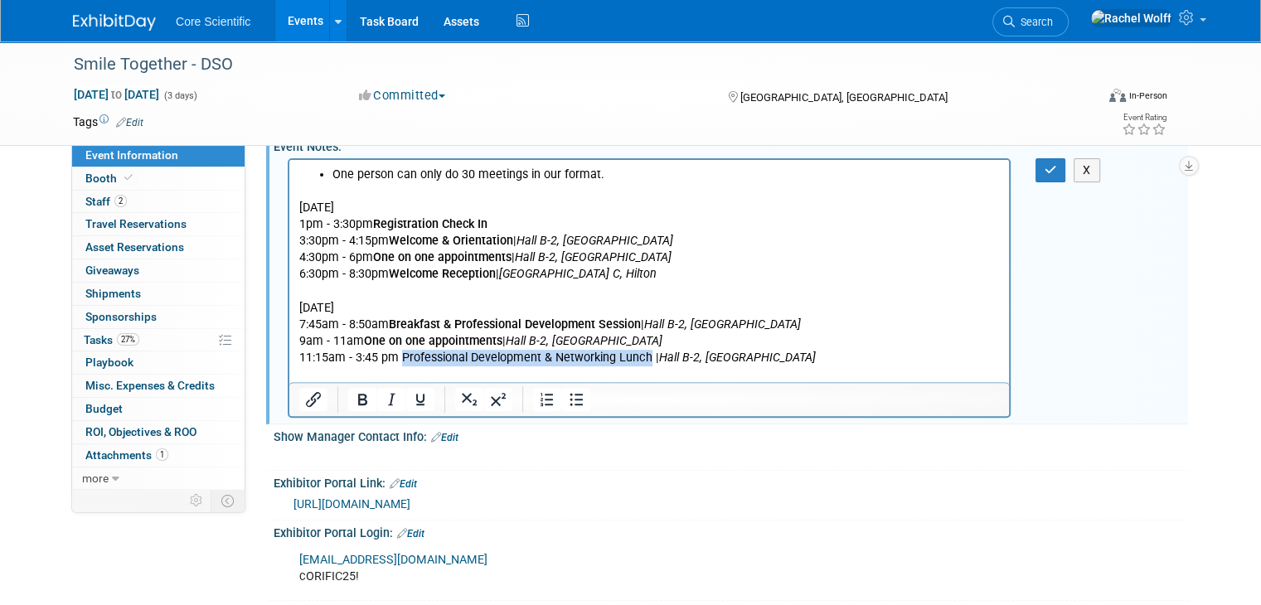
drag, startPoint x: 400, startPoint y: 359, endPoint x: 647, endPoint y: 359, distance: 246.2
click at [647, 359] on p "11:15am - 3:45 pm Professional Development & Networking Lunch | Hall B-2, Conve…" at bounding box center [649, 357] width 700 height 17
click at [352, 395] on icon "Bold" at bounding box center [362, 400] width 20 height 20
click at [800, 372] on p "Rich Text Area. Press ALT-0 for help." at bounding box center [649, 374] width 700 height 17
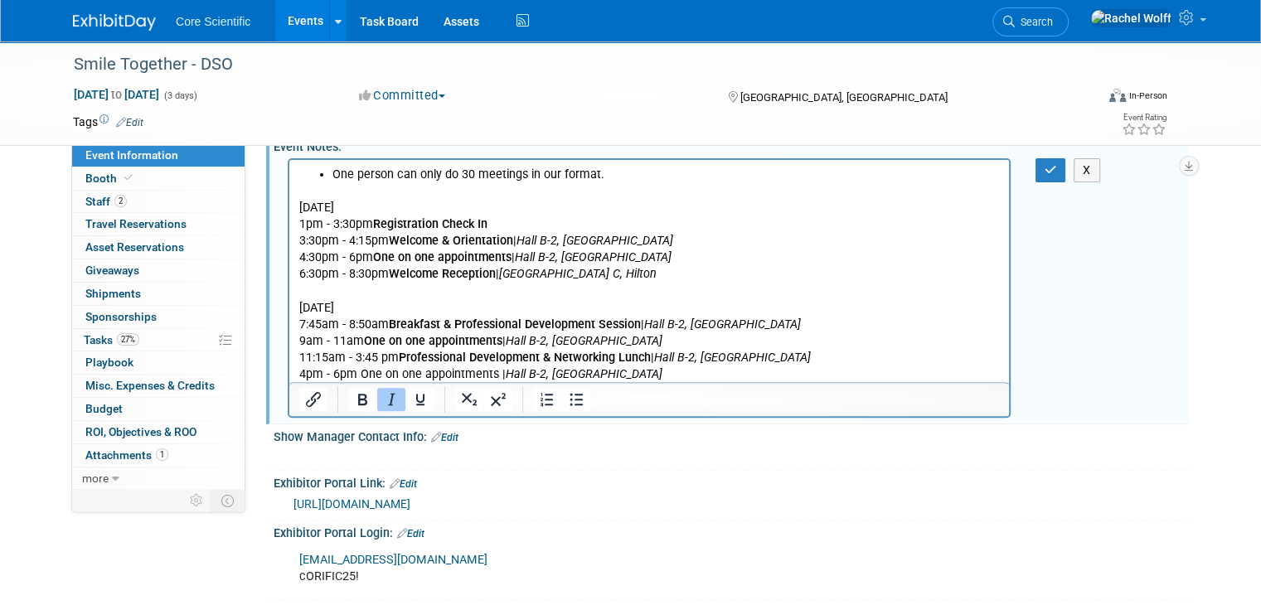
click at [650, 371] on p "4pm - 6pm One on one appointments | Hall B-2, Convention Center" at bounding box center [649, 374] width 700 height 17
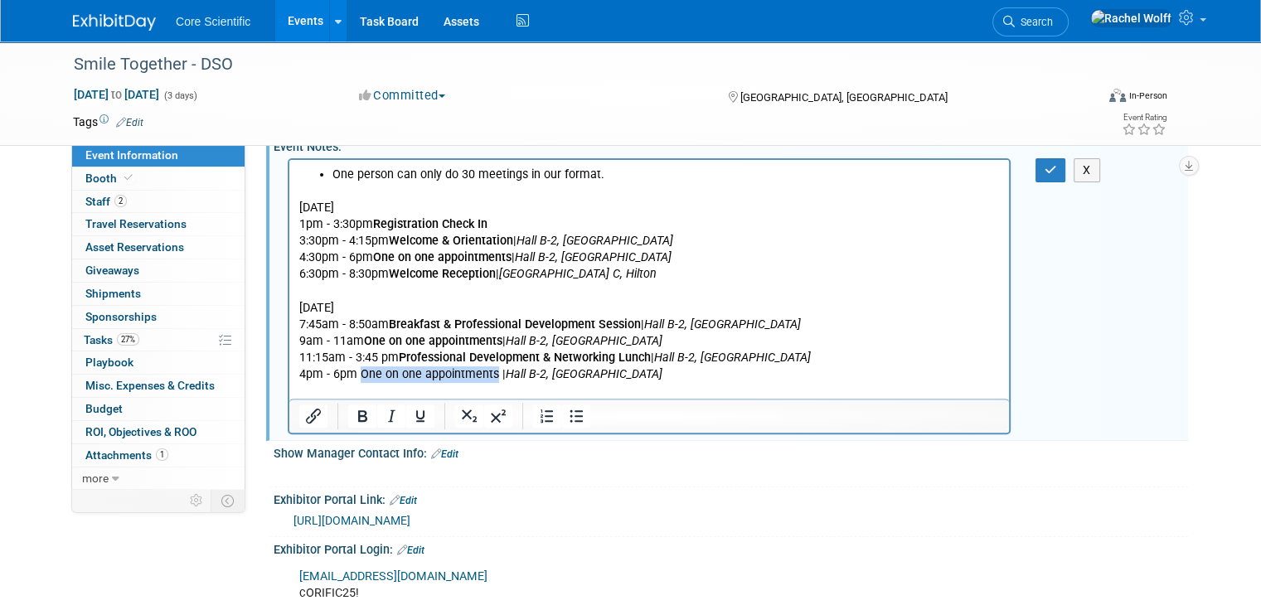
drag, startPoint x: 358, startPoint y: 372, endPoint x: 496, endPoint y: 366, distance: 137.7
click at [496, 366] on p "4pm - 6pm One on one appointments | Hall B-2, Convention Center" at bounding box center [649, 374] width 700 height 17
click at [352, 417] on icon "Bold" at bounding box center [362, 416] width 20 height 20
click at [676, 250] on p "4:30pm - 6pm One on one appointments | Hall B-2, Convention Center" at bounding box center [649, 257] width 700 height 17
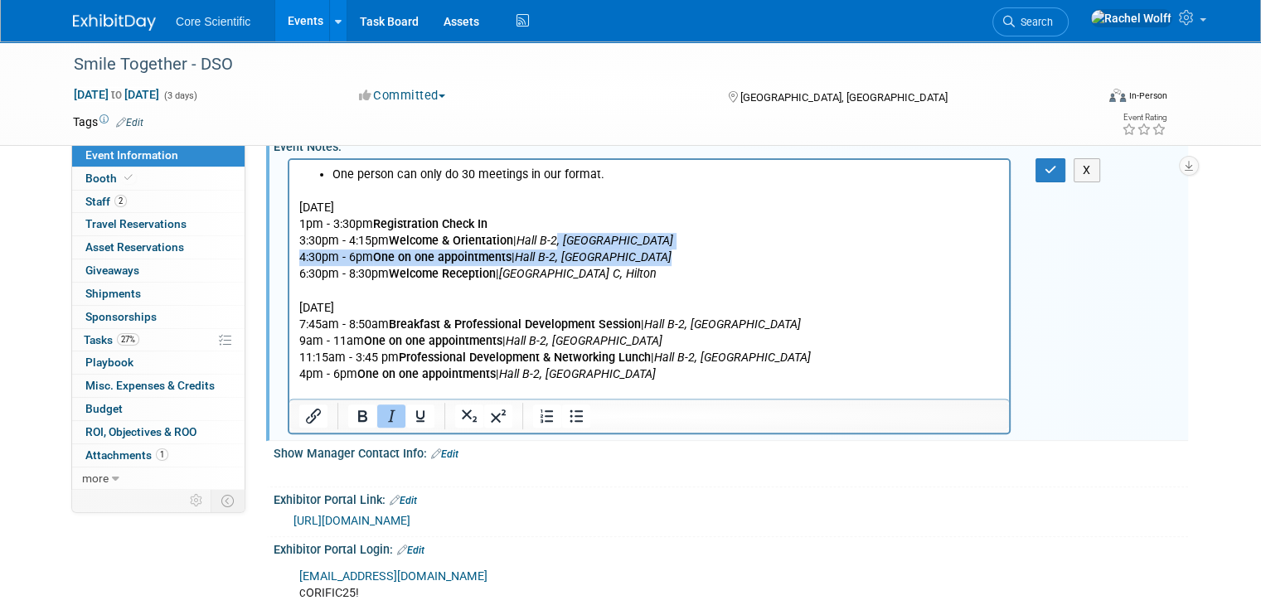
drag, startPoint x: 676, startPoint y: 250, endPoint x: 561, endPoint y: 247, distance: 115.3
click at [561, 247] on body "One person can only do 30 meetings in our format. Monday, October 27 1pm - 3:30…" at bounding box center [649, 282] width 702 height 233
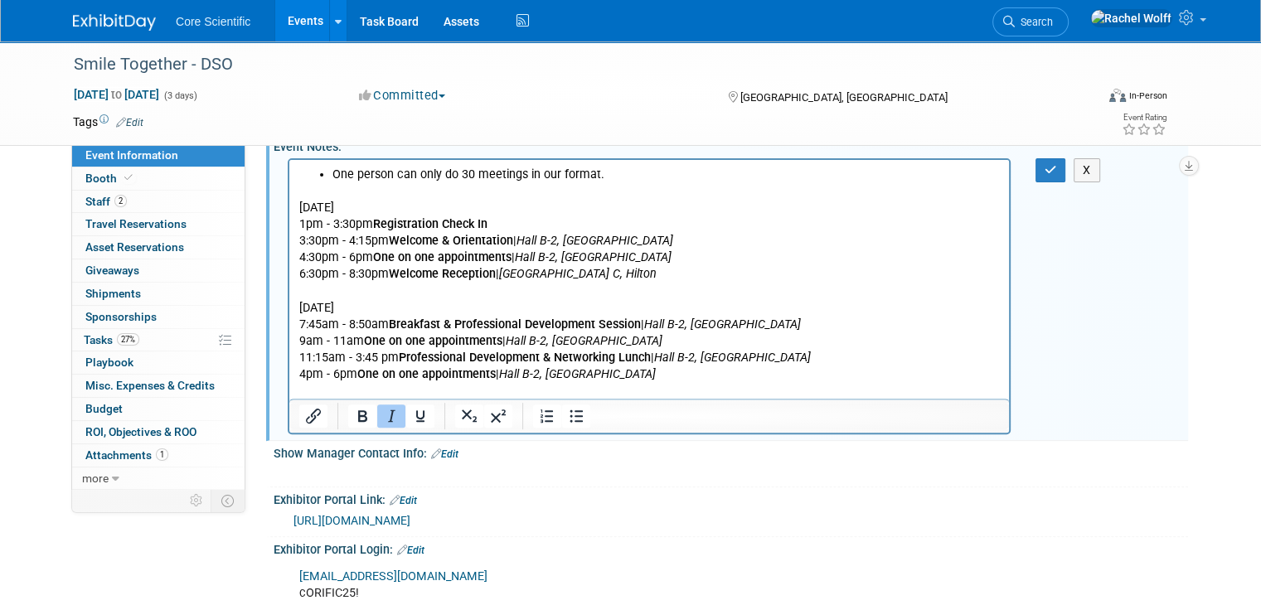
click at [688, 286] on p "Rich Text Area. Press ALT-0 for help." at bounding box center [649, 291] width 700 height 17
click at [681, 380] on p "4pm - 6pm One on one appointments | Hall B-2, Convention Center" at bounding box center [649, 374] width 700 height 17
click at [417, 308] on p "Tuesday, October 28" at bounding box center [649, 307] width 700 height 17
drag, startPoint x: 647, startPoint y: 327, endPoint x: 799, endPoint y: 317, distance: 152.9
click at [799, 317] on p "7:45am - 8:50am Breakfast & Professional Development Session | Hall B-2, Conven…" at bounding box center [649, 324] width 700 height 17
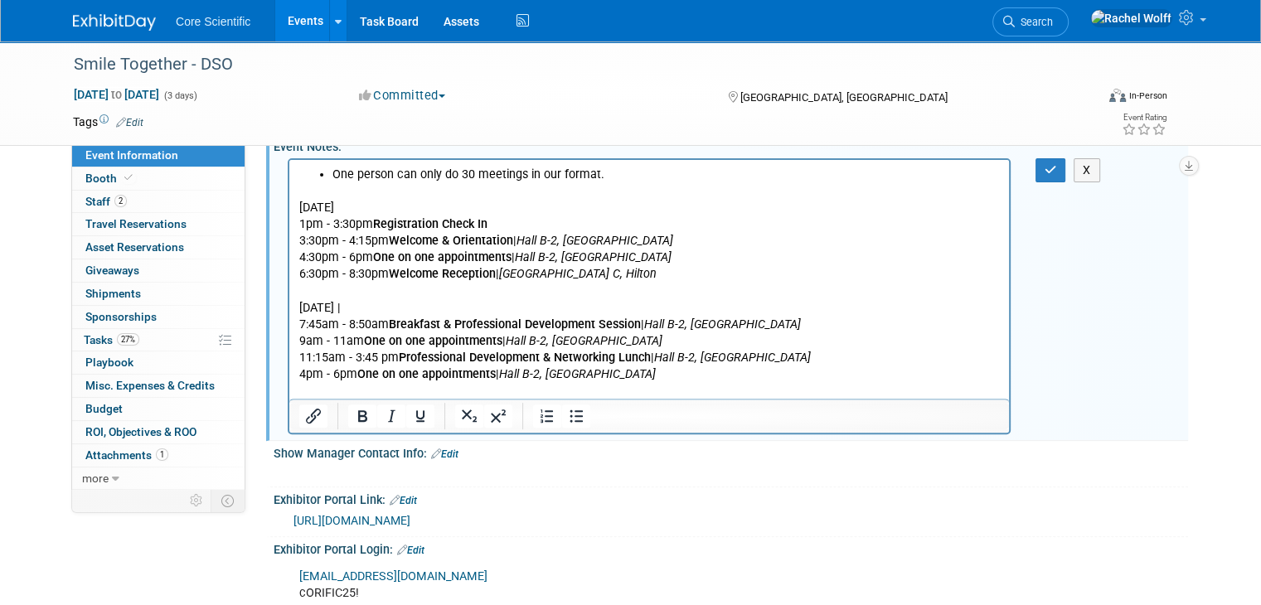
copy p "Hall B-2, Convention Center"
click at [465, 308] on p "Tuesday, October 28 |" at bounding box center [649, 307] width 700 height 17
drag, startPoint x: 650, startPoint y: 375, endPoint x: 499, endPoint y: 372, distance: 150.9
click at [499, 372] on p "4pm - 6pm One on one appointments | Hall B-2, Convention Center" at bounding box center [649, 374] width 700 height 17
drag, startPoint x: 830, startPoint y: 352, endPoint x: 647, endPoint y: 360, distance: 183.3
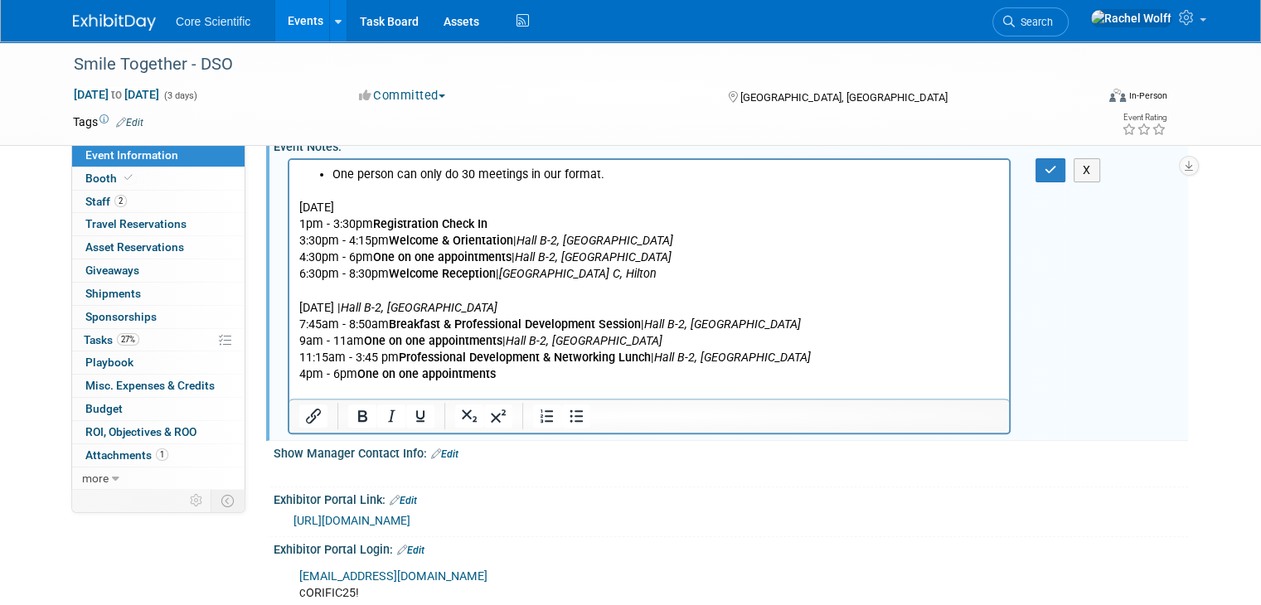
click at [647, 360] on p "11:15am - 3:45 pm Professional Development & Networking Lunch | Hall B-2, Conve…" at bounding box center [649, 357] width 700 height 17
drag, startPoint x: 655, startPoint y: 342, endPoint x: 503, endPoint y: 340, distance: 151.7
click at [503, 340] on p "9am - 11am One on one appointments | Hall B-2, Convention Center" at bounding box center [649, 340] width 700 height 17
drag, startPoint x: 793, startPoint y: 322, endPoint x: 643, endPoint y: 322, distance: 150.0
click at [643, 322] on p "7:45am - 8:50am Breakfast & Professional Development Session | Hall B-2, Conven…" at bounding box center [649, 324] width 700 height 17
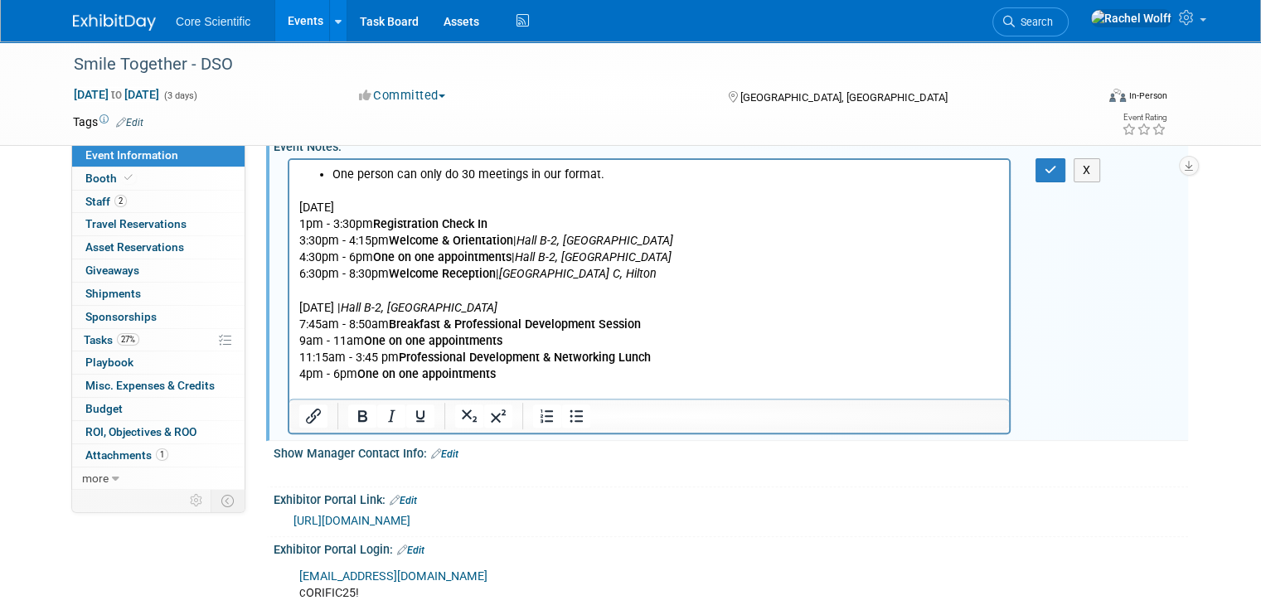
drag, startPoint x: 519, startPoint y: 236, endPoint x: 703, endPoint y: 233, distance: 184.0
click at [703, 233] on p "3:30pm - 4:15pm Welcome & Orientation | Hall B-2, Convention Center" at bounding box center [649, 240] width 700 height 17
copy p "Hall B-2, Convention Center"
click at [594, 210] on p "Monday, October 27" at bounding box center [649, 207] width 700 height 17
click at [580, 222] on p "1pm - 3:30pm Registration Check In" at bounding box center [649, 224] width 700 height 17
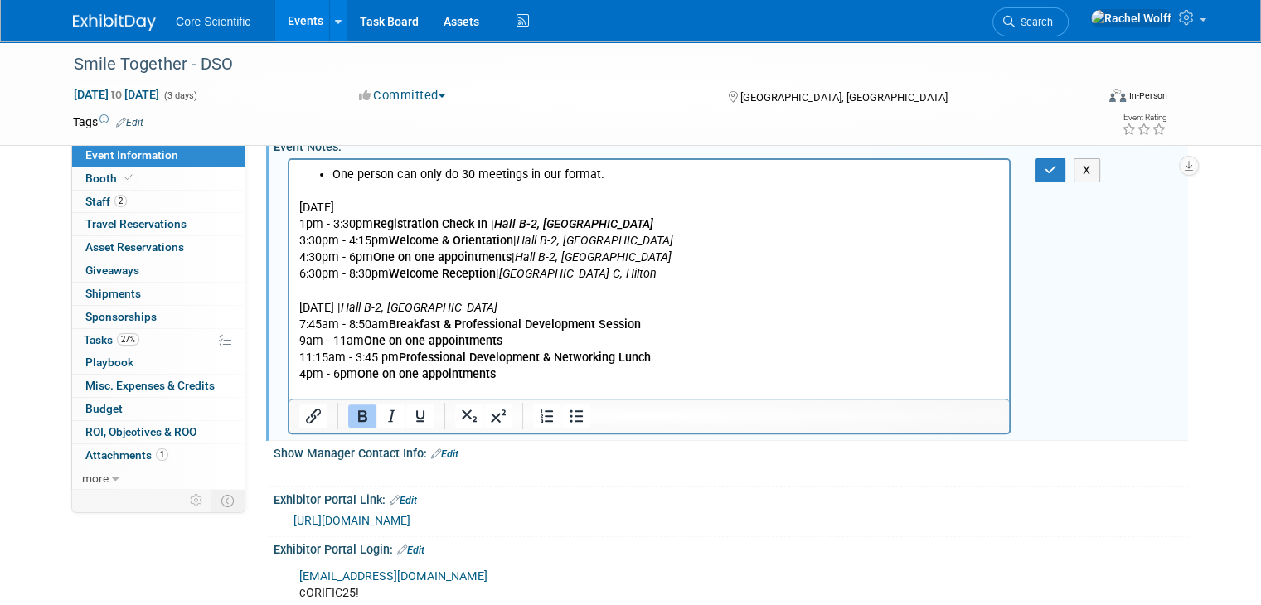
drag, startPoint x: 675, startPoint y: 226, endPoint x: 492, endPoint y: 220, distance: 182.5
click at [492, 220] on p "1pm - 3:30pm Registration Check In | Hall B-2, Convention Center" at bounding box center [649, 224] width 700 height 17
click at [352, 415] on icon "Bold" at bounding box center [362, 416] width 20 height 20
click at [500, 222] on icon "Hall B-2, Convention Center" at bounding box center [569, 223] width 157 height 14
click at [863, 316] on p "7:45am - 8:50am Breakfast & Professional Development Session" at bounding box center [649, 324] width 700 height 17
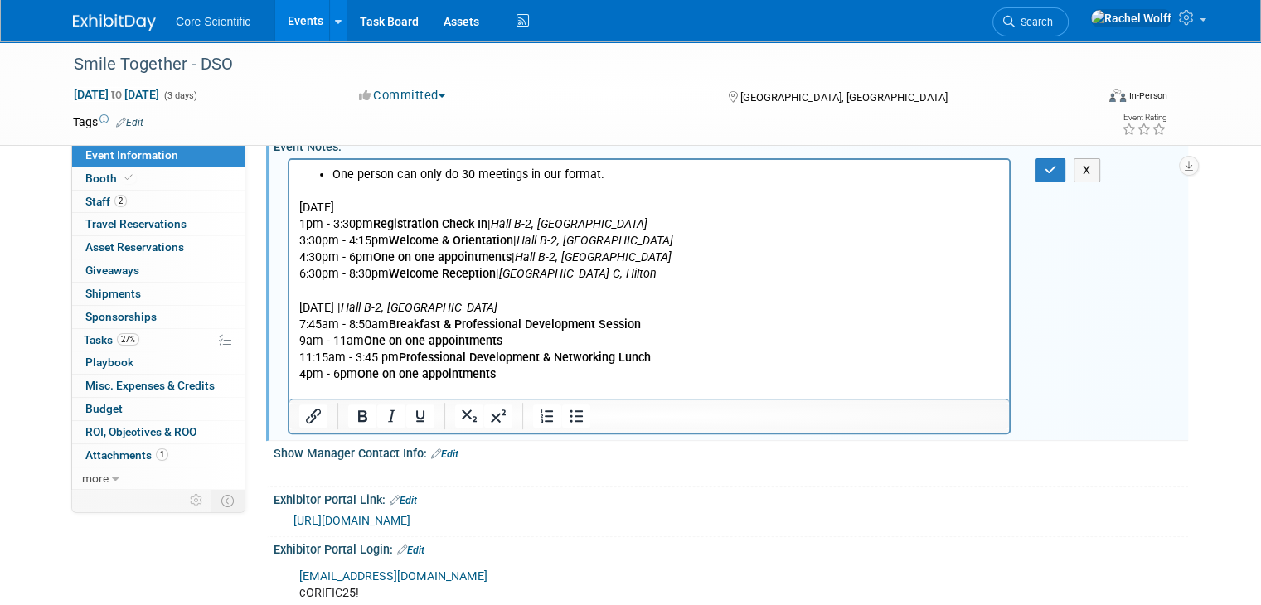
click at [516, 375] on p "4pm - 6pm One on one appointments" at bounding box center [649, 374] width 700 height 17
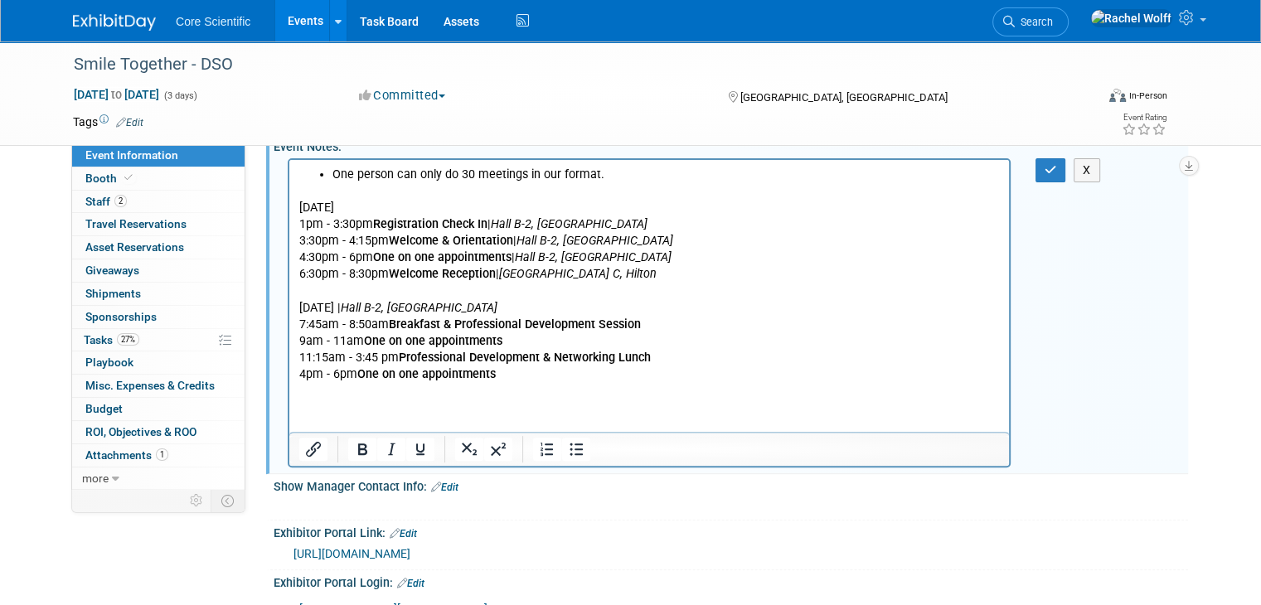
click at [421, 412] on p "Rich Text Area. Press ALT-0 for help." at bounding box center [649, 407] width 700 height 17
click at [796, 423] on p "Rich Text Area. Press ALT-0 for help." at bounding box center [649, 423] width 700 height 17
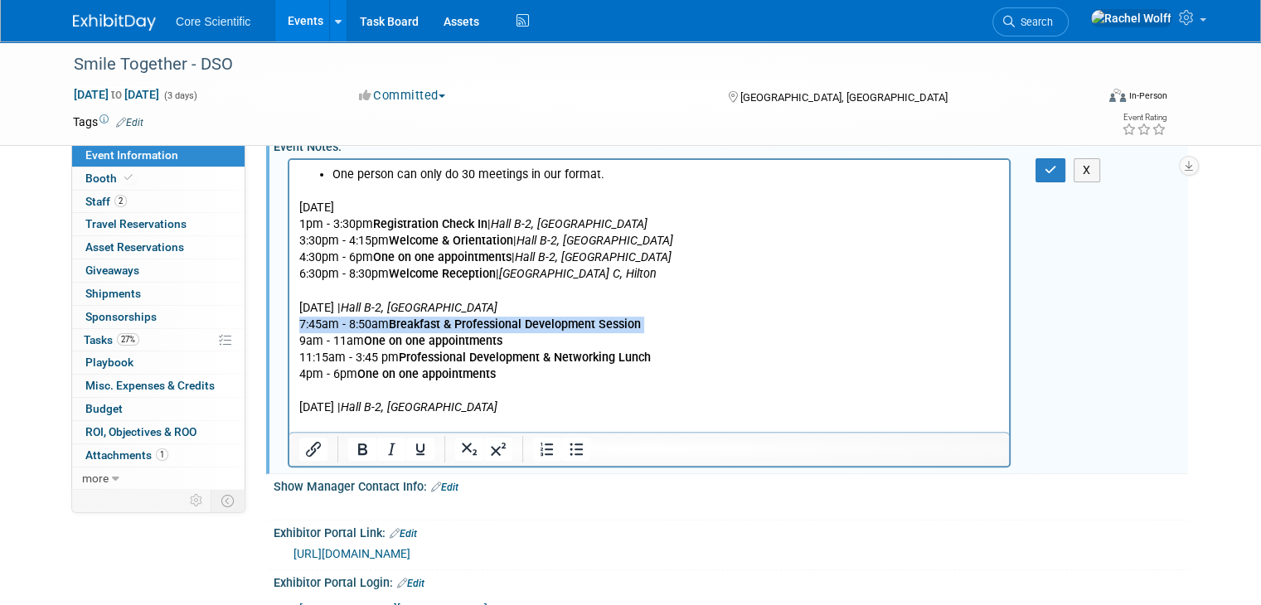
drag, startPoint x: 302, startPoint y: 326, endPoint x: 661, endPoint y: 319, distance: 359.0
click at [661, 319] on p "7:45am - 8:50am Breakfast & Professional Development Session" at bounding box center [649, 324] width 700 height 17
copy p "7:45am - 8:50am Breakfast & Professional Development Session"
click at [315, 422] on p "Rich Text Area. Press ALT-0 for help." at bounding box center [649, 423] width 700 height 17
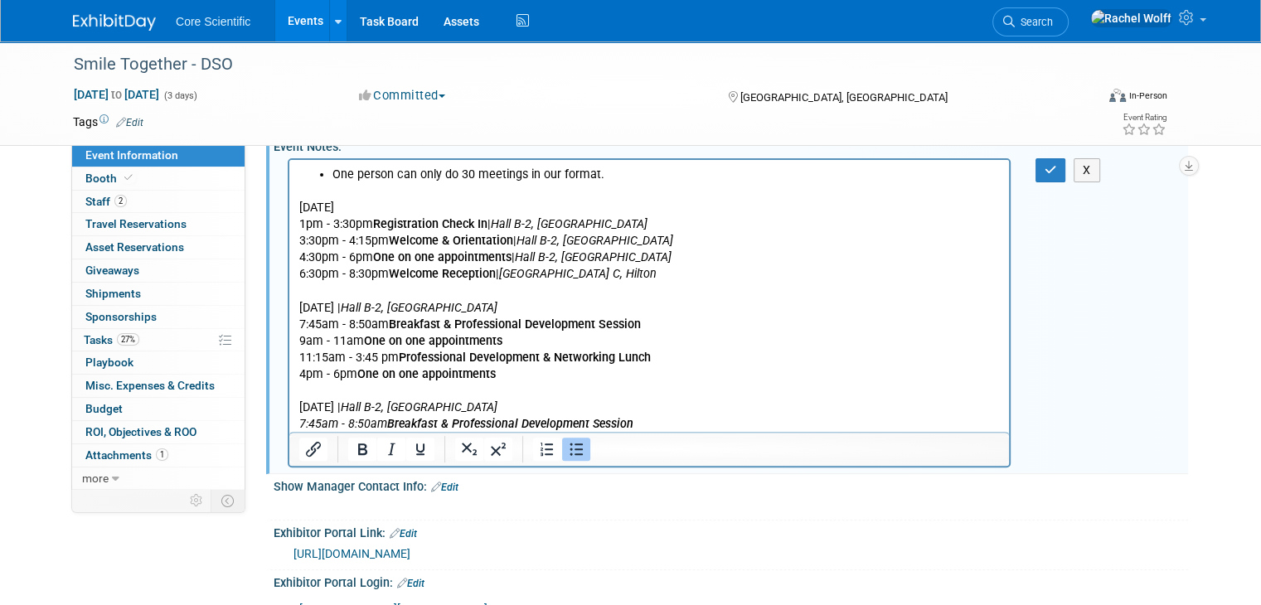
click at [683, 422] on p "7:45am - 8:50am Breakfast & Professional Development Session" at bounding box center [649, 423] width 700 height 17
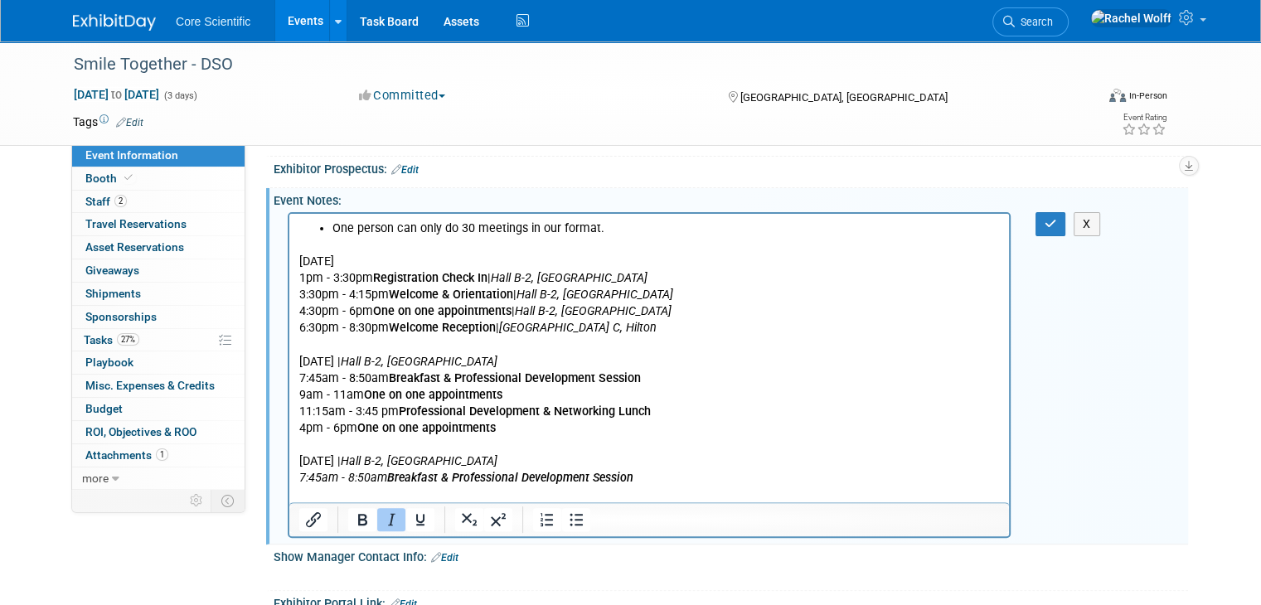
scroll to position [415, 0]
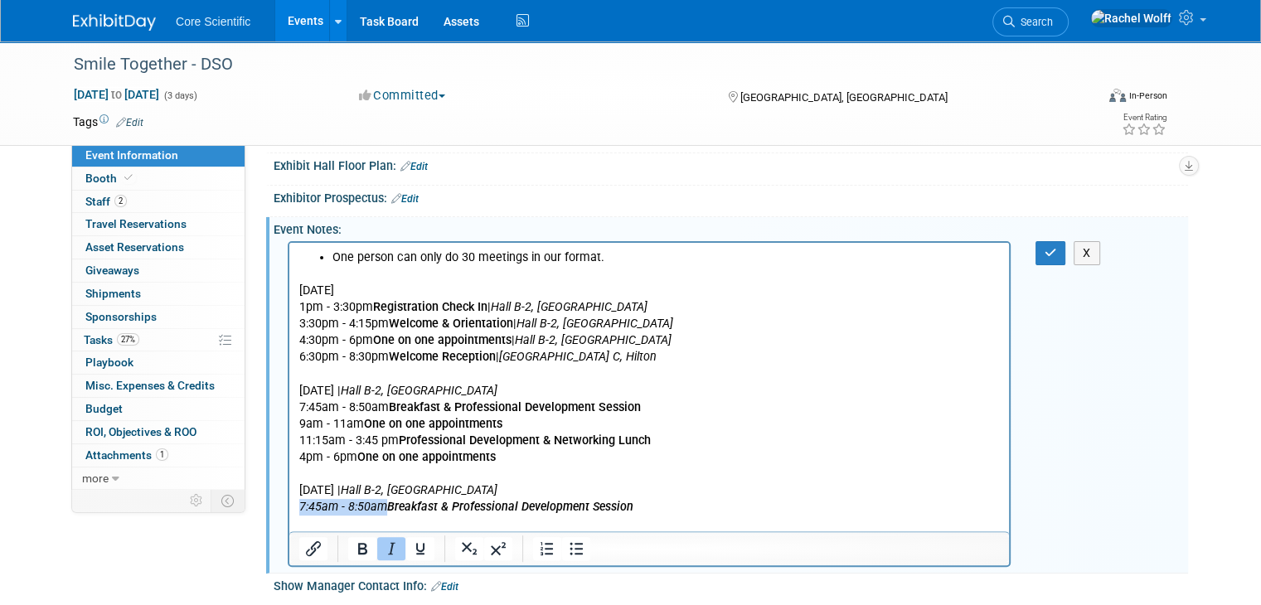
drag, startPoint x: 385, startPoint y: 503, endPoint x: 545, endPoint y: 740, distance: 285.5
click at [289, 503] on html "One person can only do 30 meetings in our format. Monday, October 27 1pm - 3:30…" at bounding box center [648, 386] width 719 height 289
click at [381, 552] on icon "Italic" at bounding box center [391, 549] width 20 height 20
click at [356, 521] on p "Rich Text Area. Press ALT-0 for help." at bounding box center [649, 523] width 700 height 17
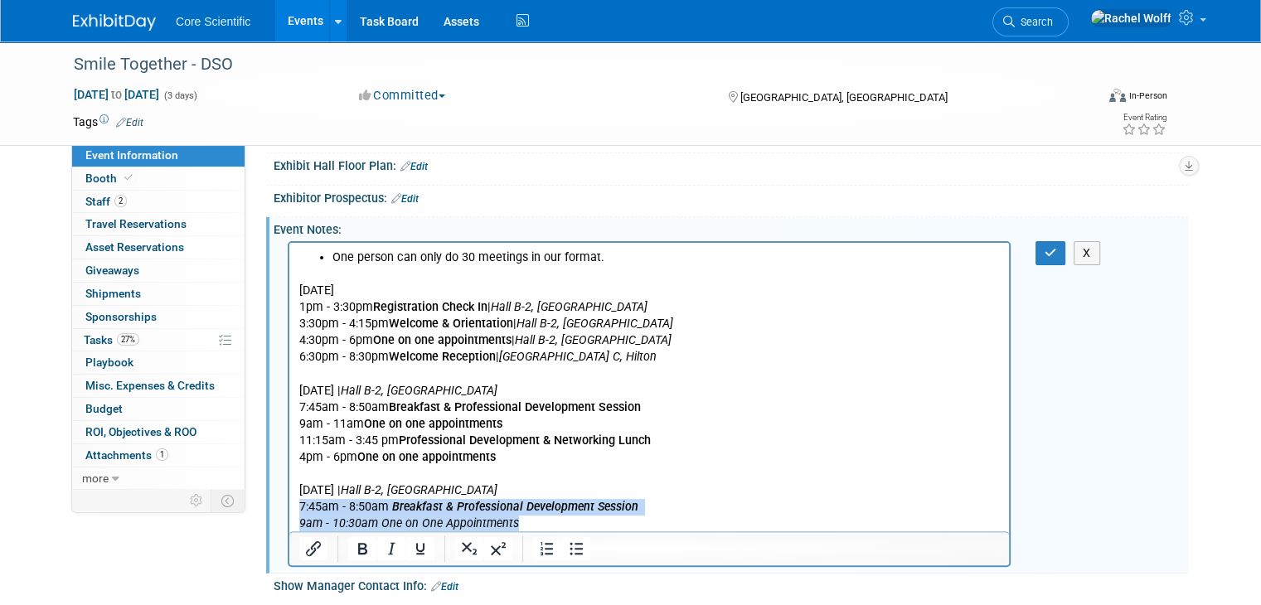
drag, startPoint x: 515, startPoint y: 521, endPoint x: 18, endPoint y: 508, distance: 496.7
click at [289, 508] on html "One person can only do 30 meetings in our format. Monday, October 27 1pm - 3:30…" at bounding box center [648, 386] width 719 height 289
click at [329, 513] on p "7:45am - 8:50am Breakfast & Professional Development Session" at bounding box center [649, 506] width 700 height 17
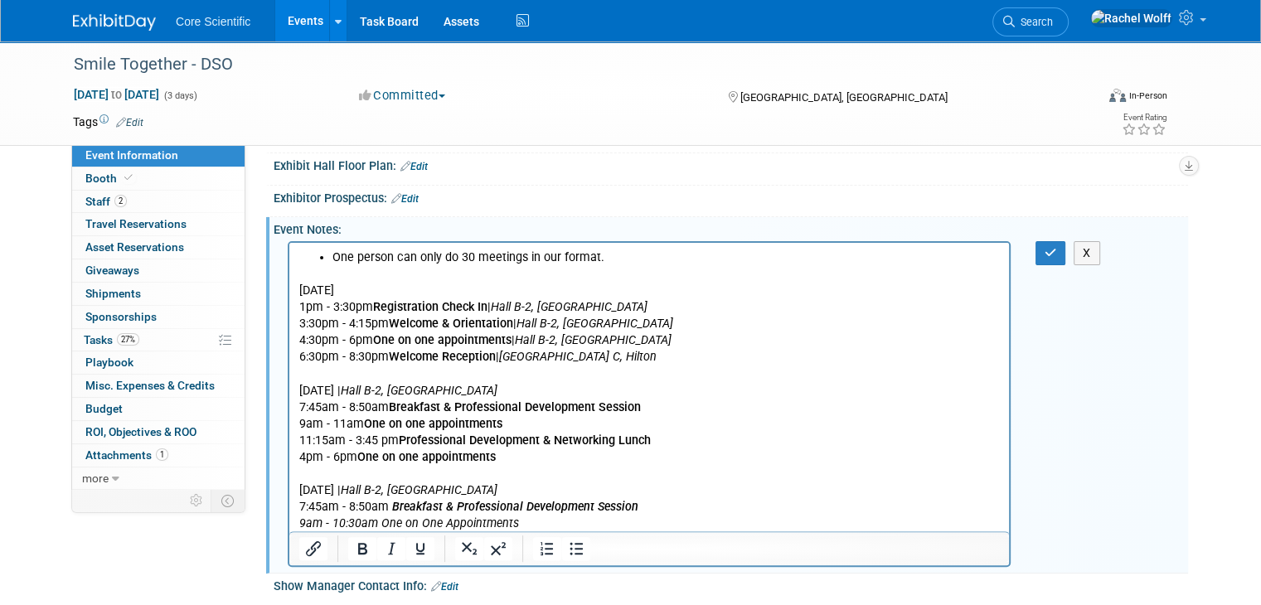
click at [322, 518] on icon "9am - 10:30am One on One Appointments" at bounding box center [409, 523] width 220 height 14
click at [381, 542] on icon "Italic" at bounding box center [391, 549] width 20 height 20
click at [381, 526] on p "9am - 10:30am One on One Appointments" at bounding box center [649, 523] width 700 height 17
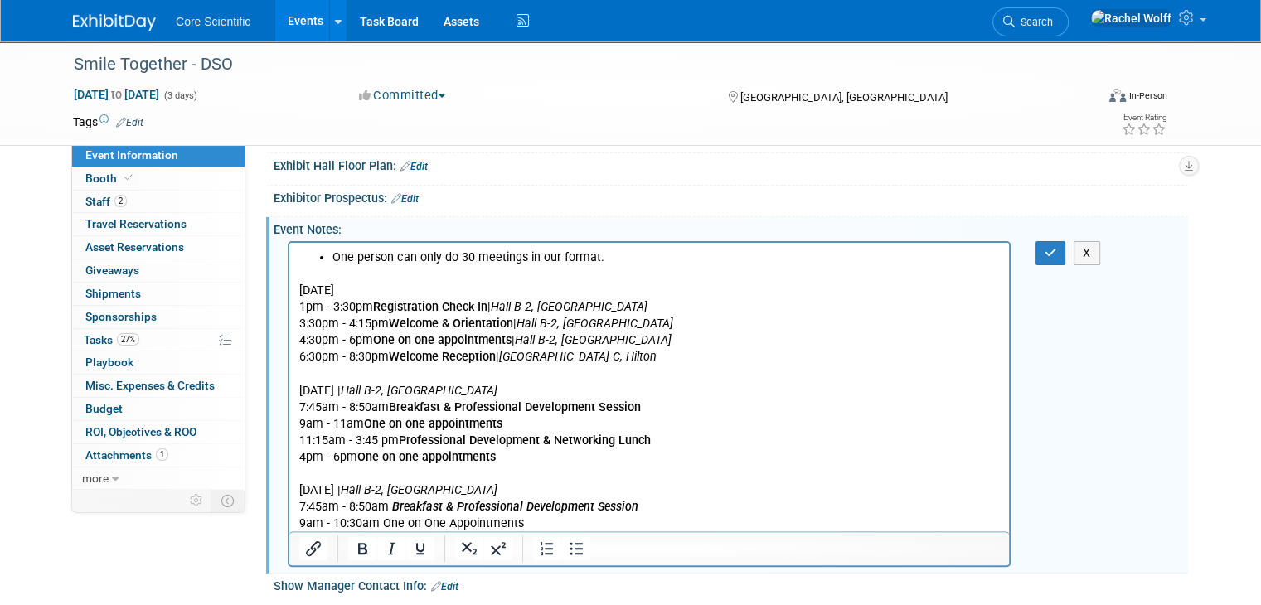
drag, startPoint x: 381, startPoint y: 526, endPoint x: 550, endPoint y: 524, distance: 169.1
click at [550, 524] on p "9am - 10:30am One on One Appointments" at bounding box center [649, 523] width 700 height 17
drag, startPoint x: 344, startPoint y: 544, endPoint x: 403, endPoint y: 544, distance: 58.9
click at [358, 544] on icon "Bold" at bounding box center [362, 549] width 9 height 12
click at [555, 528] on p "9am - 10:30am One on One Appointments" at bounding box center [649, 523] width 700 height 17
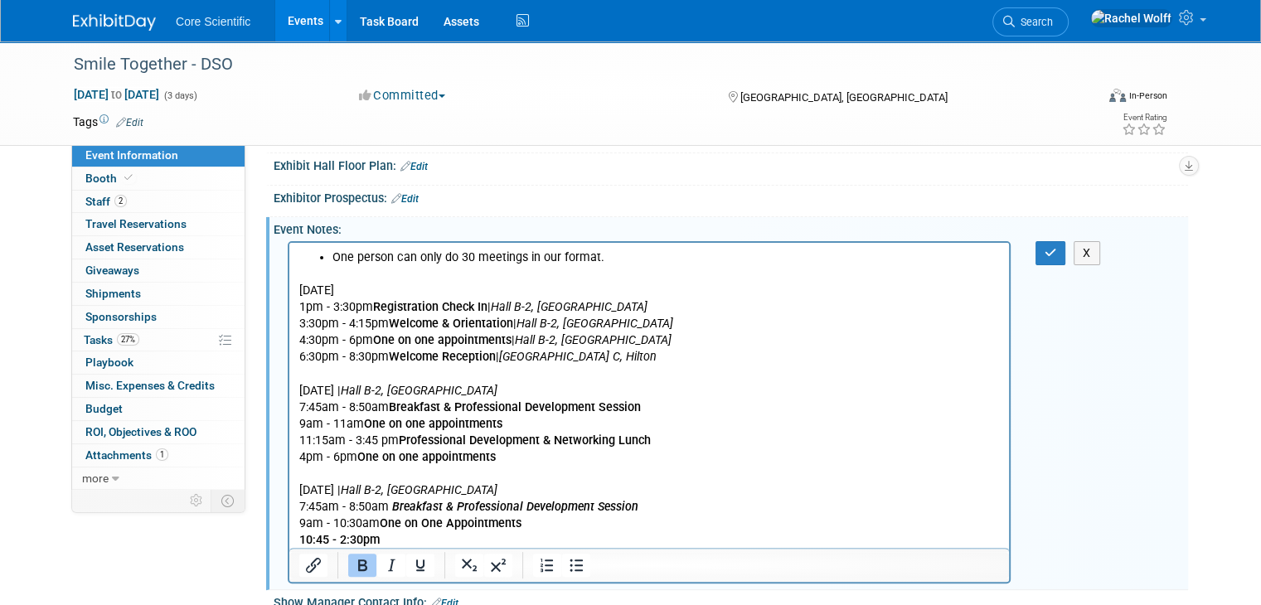
click at [424, 540] on p "10:45 - 2:30pm" at bounding box center [649, 539] width 700 height 17
drag, startPoint x: 655, startPoint y: 538, endPoint x: 604, endPoint y: 792, distance: 259.5
click at [289, 548] on html "One person can only do 30 meetings in our format. Monday, October 27 1pm - 3:30…" at bounding box center [648, 395] width 719 height 306
click at [358, 560] on icon "Bold" at bounding box center [362, 566] width 9 height 12
click at [381, 541] on p "10:45 - 2:30pm Professional Development & Networking Lunch" at bounding box center [649, 539] width 700 height 17
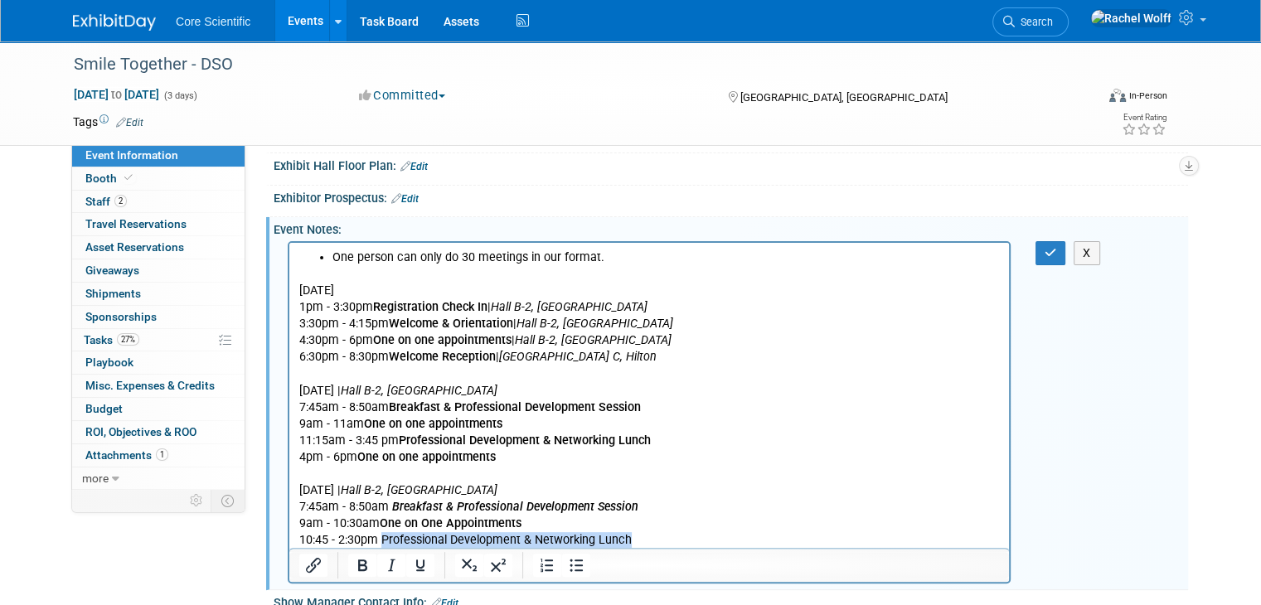
drag, startPoint x: 381, startPoint y: 541, endPoint x: 836, endPoint y: 796, distance: 521.4
click at [669, 548] on html "One person can only do 30 meetings in our format. Monday, October 27 1pm - 3:30…" at bounding box center [648, 395] width 719 height 306
click at [358, 562] on icon "Bold" at bounding box center [362, 566] width 9 height 12
click at [661, 543] on p "10:45 - 2:30pm Professional Development & Networking Lunch" at bounding box center [649, 539] width 700 height 17
click at [690, 545] on p "10:45 - 2:30pm Professional Development & Networking Lunch" at bounding box center [649, 539] width 700 height 17
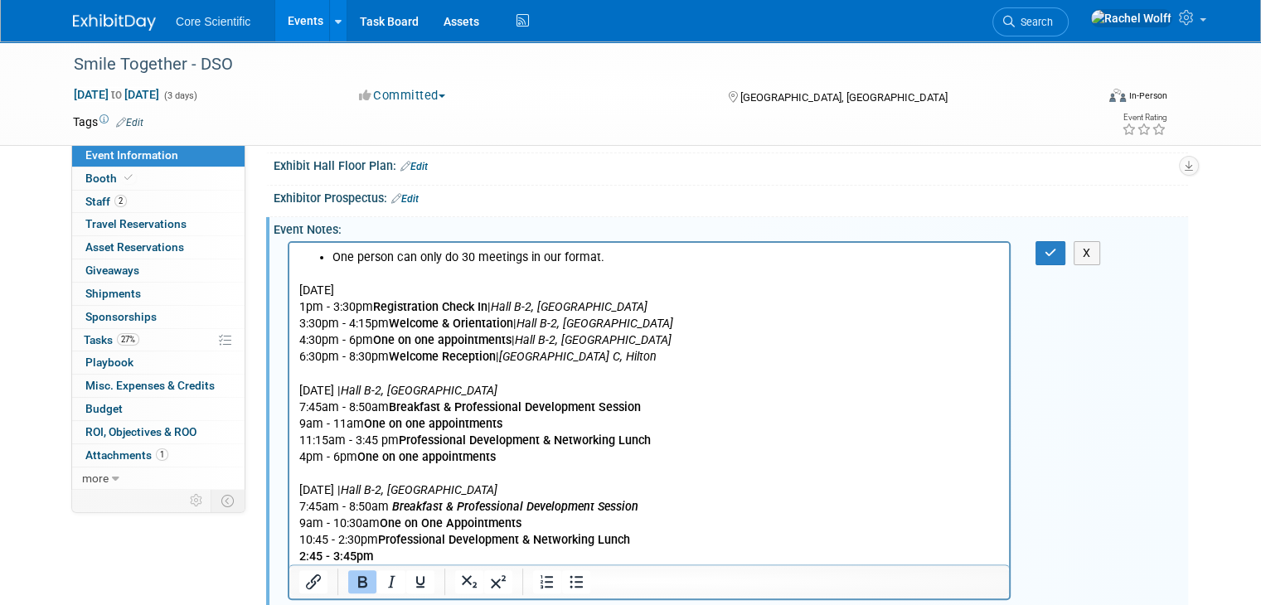
click at [318, 548] on p "2:45 - 3:45pm" at bounding box center [649, 556] width 700 height 17
click at [322, 549] on b "2:45 - 3:45pm" at bounding box center [336, 556] width 74 height 14
click at [406, 553] on p "2:45pm - 3:45pm" at bounding box center [649, 556] width 700 height 17
click at [409, 551] on p "2:45pm - 3:45pm" at bounding box center [649, 556] width 700 height 17
click at [407, 558] on b "2:45pm - 3:45pm One on One Appointments" at bounding box center [416, 556] width 235 height 14
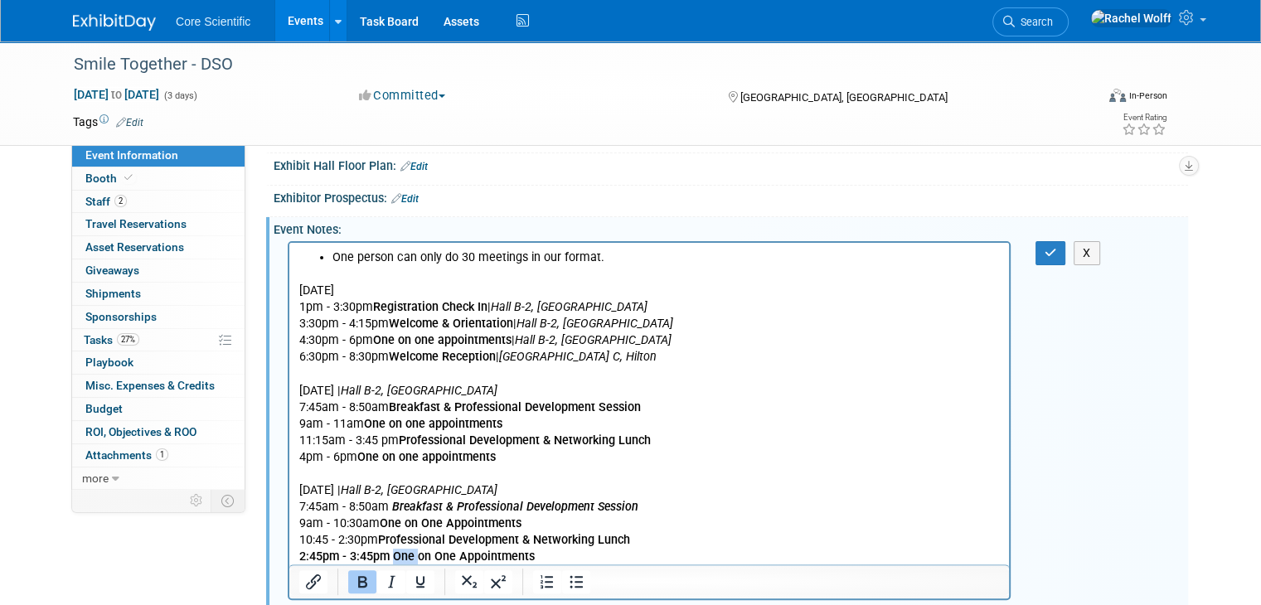
click at [407, 558] on b "2:45pm - 3:45pm One on One Appointments" at bounding box center [416, 556] width 235 height 14
click at [408, 558] on b "2:45pm - 3:45pm One on One Appointments" at bounding box center [416, 556] width 235 height 14
click at [358, 579] on icon "Bold" at bounding box center [362, 582] width 9 height 12
click at [418, 550] on p "2:45pm - 3:45pm One on One Appointments" at bounding box center [649, 556] width 700 height 17
drag, startPoint x: 390, startPoint y: 556, endPoint x: 838, endPoint y: 813, distance: 516.1
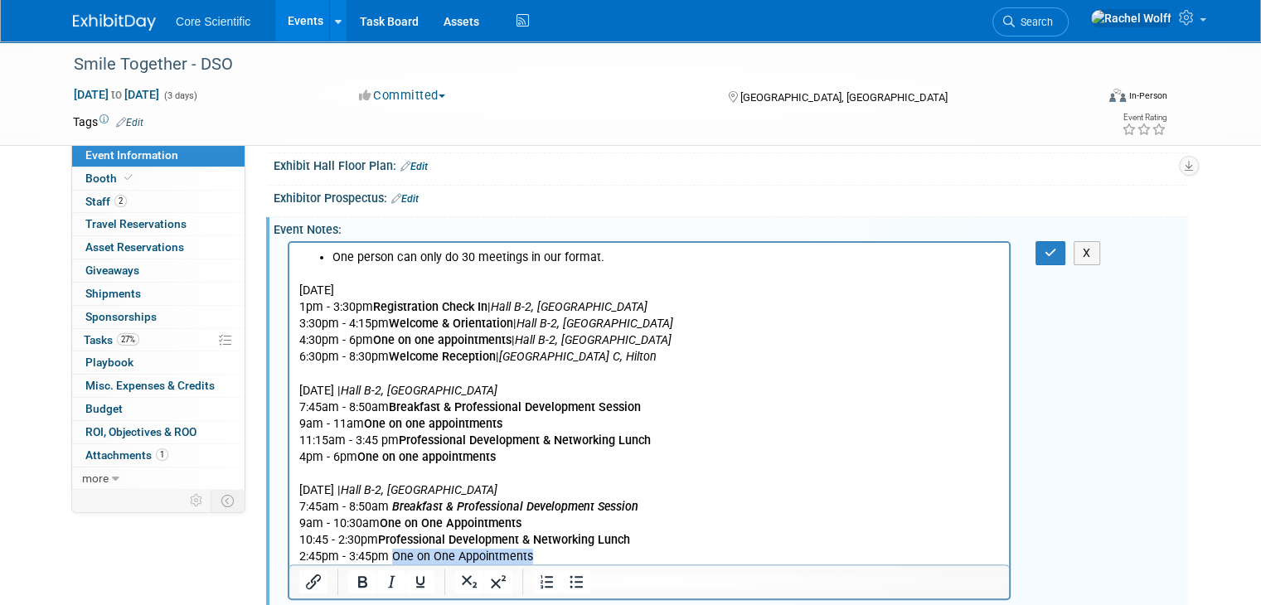
click at [570, 564] on html "One person can only do 30 meetings in our format. Monday, October 27 1pm - 3:30…" at bounding box center [648, 403] width 719 height 322
click at [358, 583] on button "Bold" at bounding box center [362, 581] width 28 height 23
click at [574, 556] on p "2:45pm - 3:45pm One on One Appointments" at bounding box center [649, 556] width 700 height 17
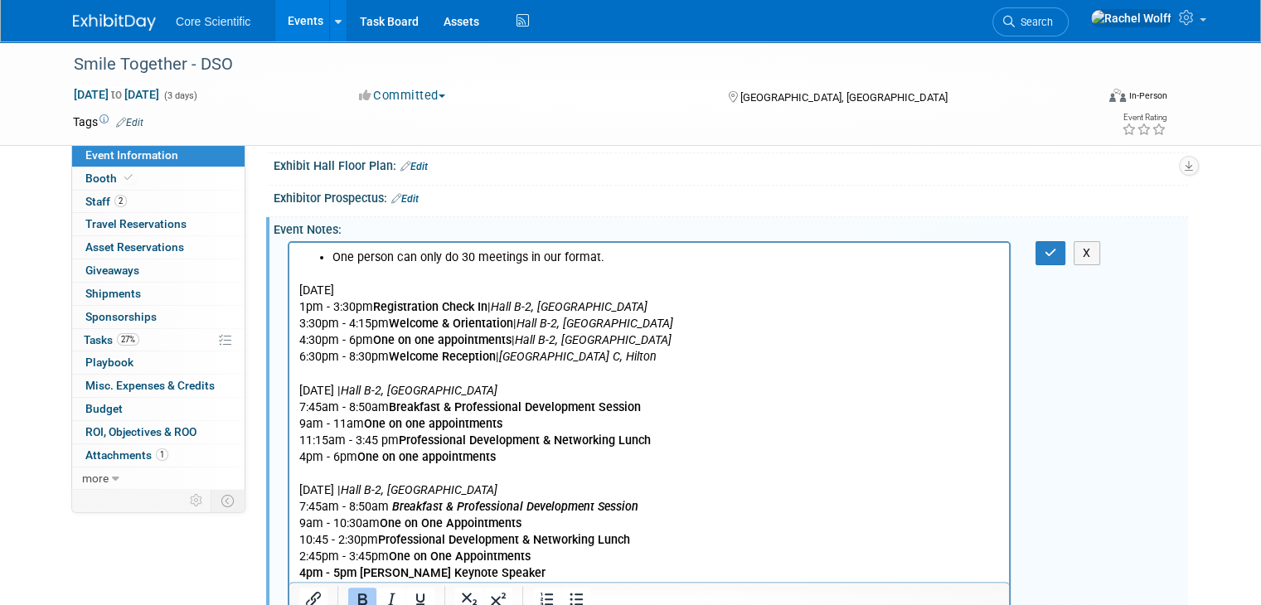
click at [540, 574] on p "4pm - 5pm Nicole Kidman Keynote Speaker" at bounding box center [649, 572] width 700 height 17
click at [352, 590] on icon "Bold" at bounding box center [362, 599] width 20 height 20
click at [419, 576] on p "4pm - 5pm Nicole Kidman Keynote Speaker" at bounding box center [649, 572] width 700 height 17
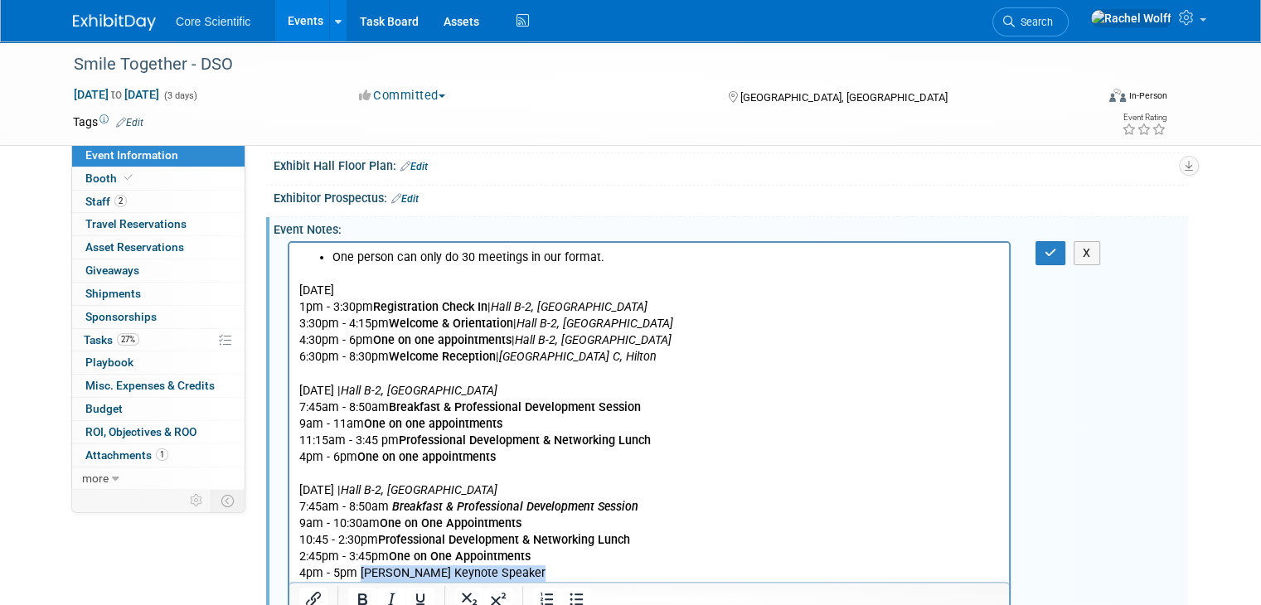
drag, startPoint x: 358, startPoint y: 572, endPoint x: 800, endPoint y: 820, distance: 506.6
click at [526, 582] on html "One person can only do 30 meetings in our format. Monday, October 27 1pm - 3:30…" at bounding box center [648, 412] width 719 height 340
click at [352, 597] on icon "Bold" at bounding box center [362, 599] width 20 height 20
click at [662, 495] on p "Wednesday, October 29 | Hall B-2, Convention Center" at bounding box center [649, 490] width 700 height 17
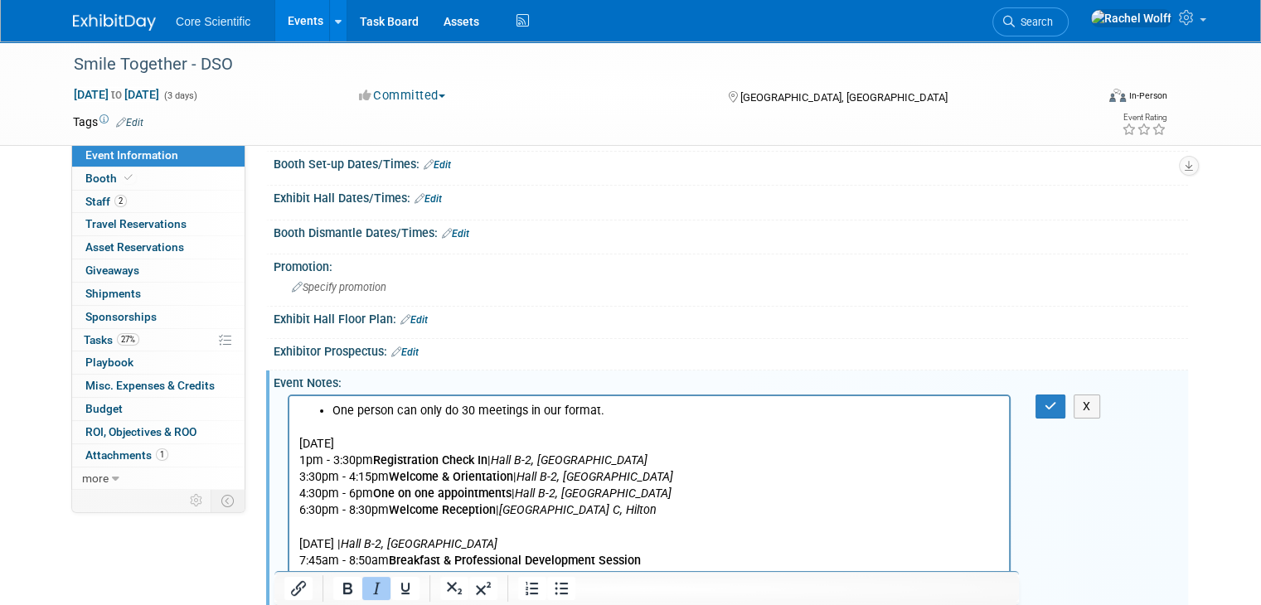
scroll to position [250, 0]
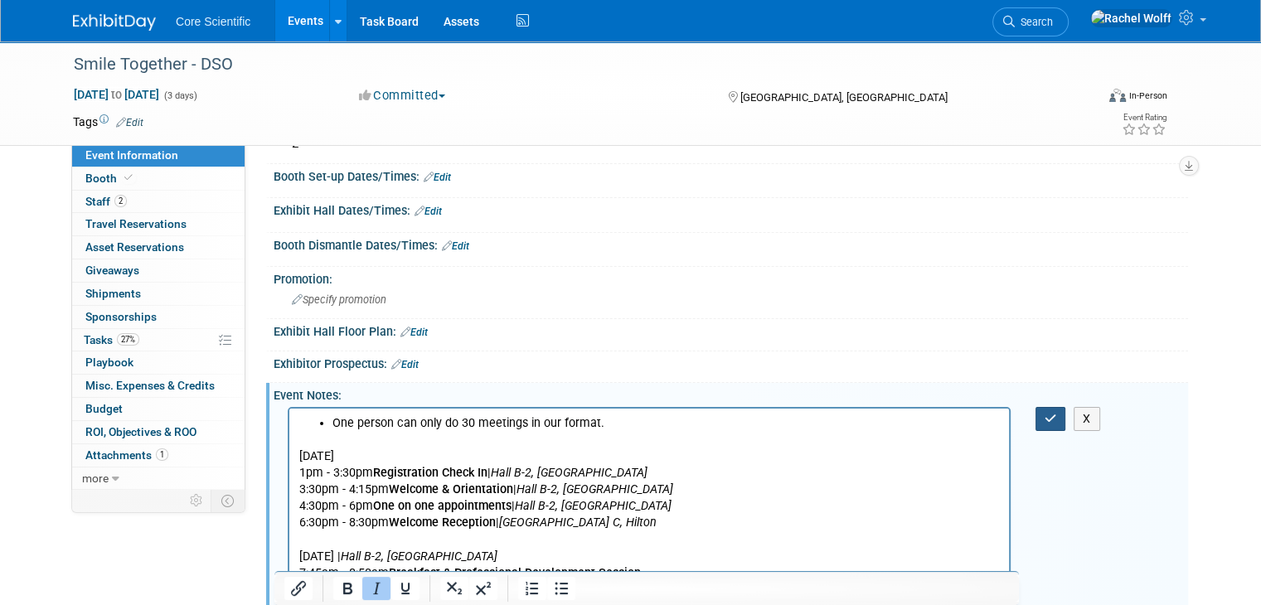
click at [1049, 408] on button "button" at bounding box center [1050, 419] width 31 height 24
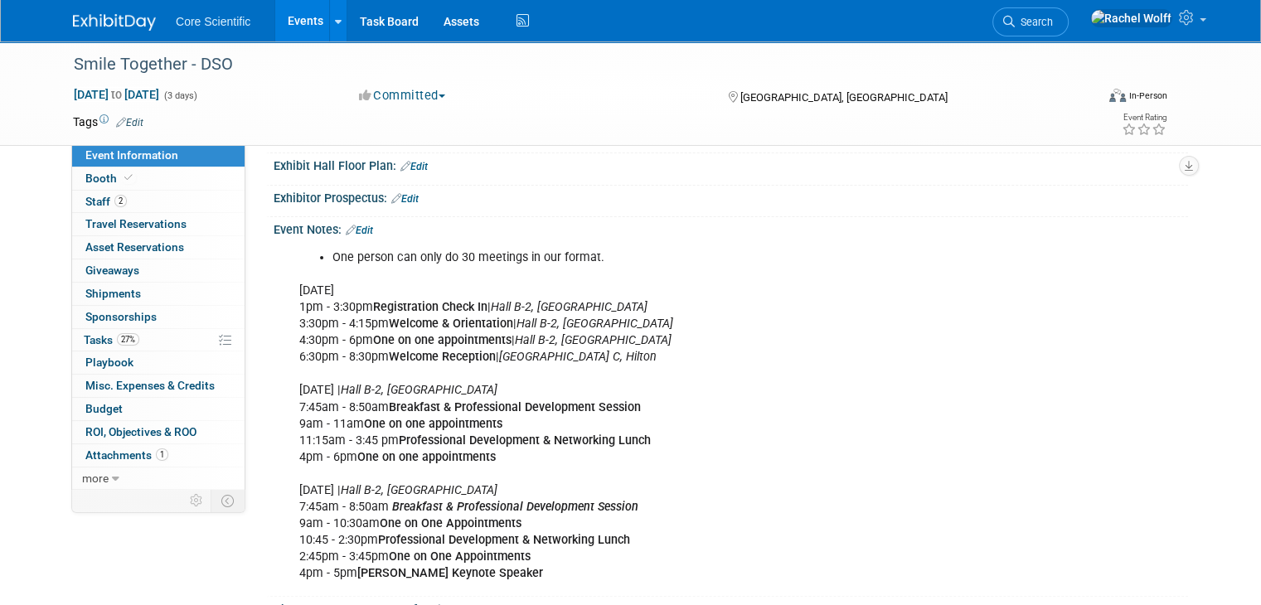
scroll to position [167, 0]
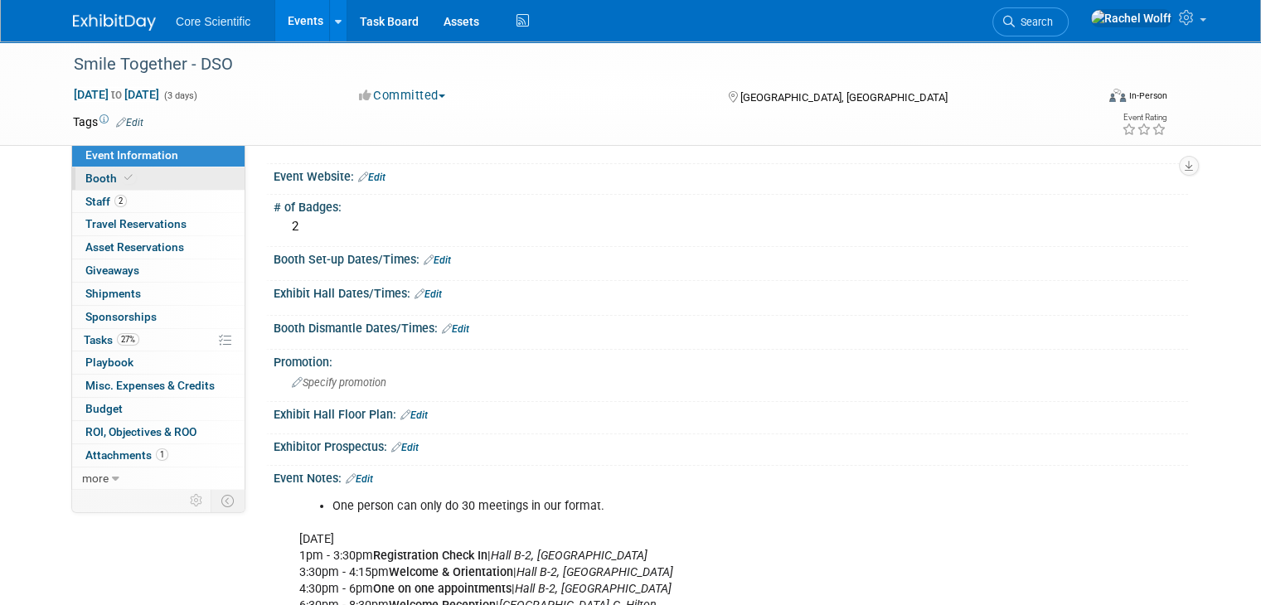
click at [128, 182] on link "Booth" at bounding box center [158, 178] width 172 height 22
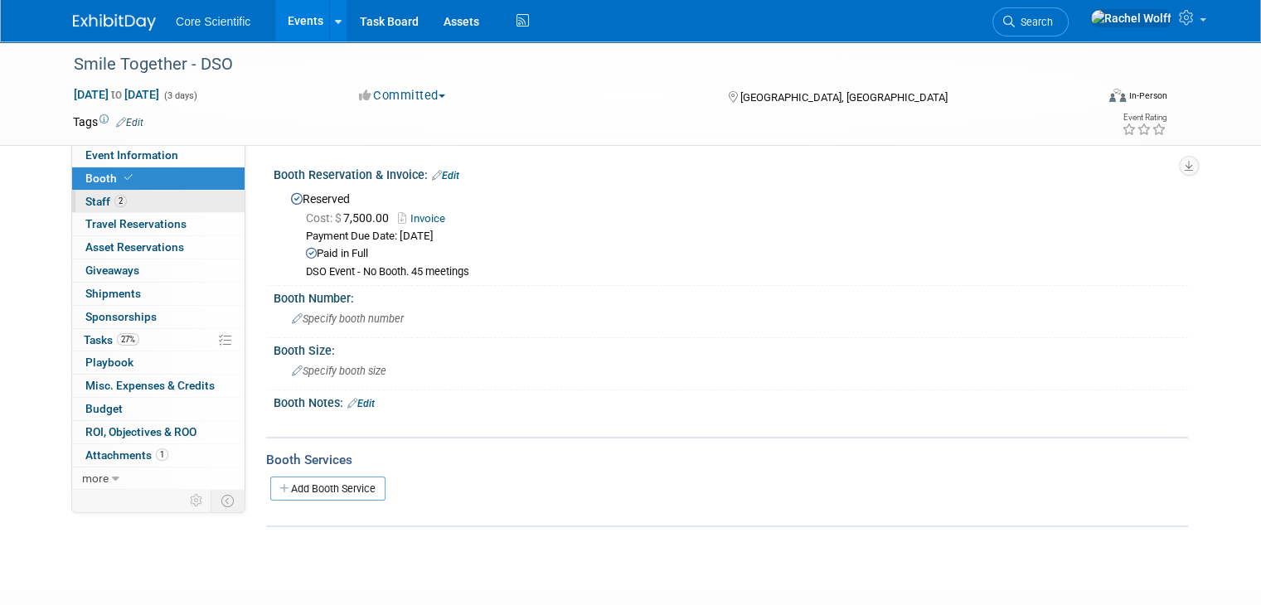
click at [124, 202] on link "2 Staff 2" at bounding box center [158, 202] width 172 height 22
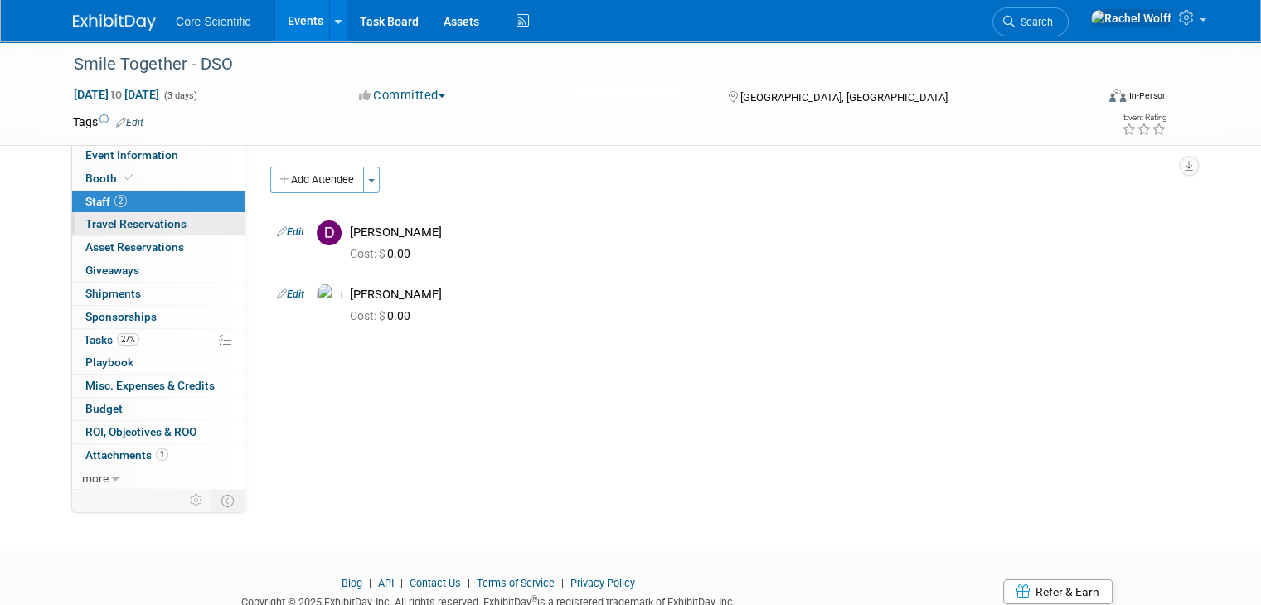
click at [131, 226] on span "Travel Reservations 0" at bounding box center [135, 223] width 101 height 13
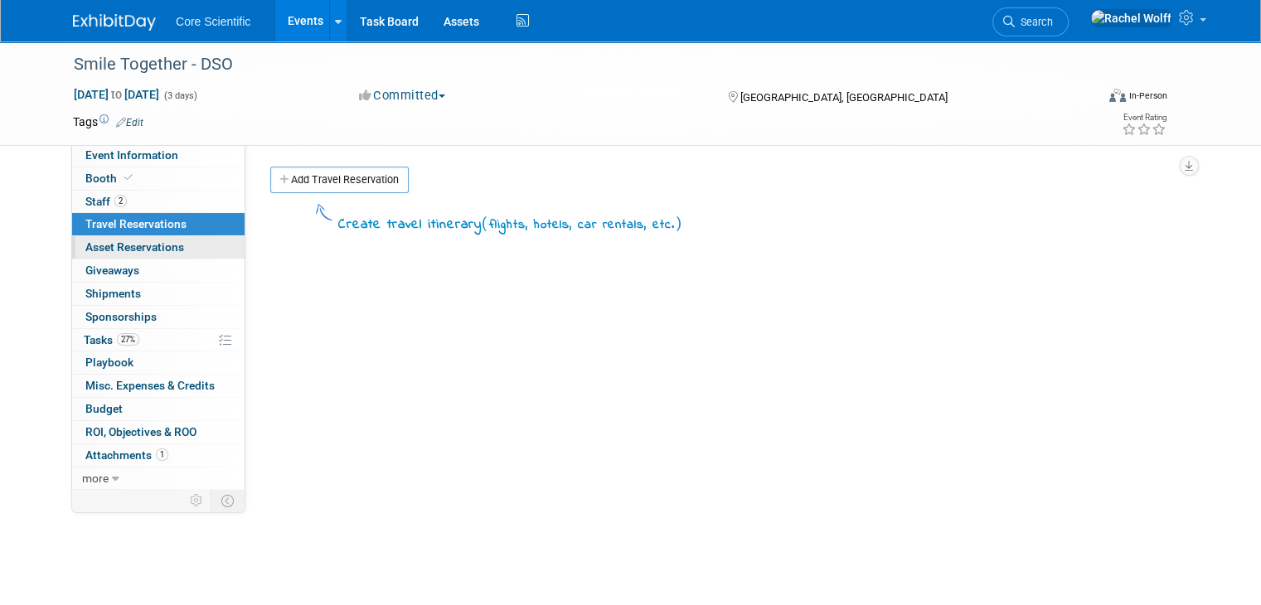
click at [136, 253] on span "Asset Reservations 0" at bounding box center [134, 246] width 99 height 13
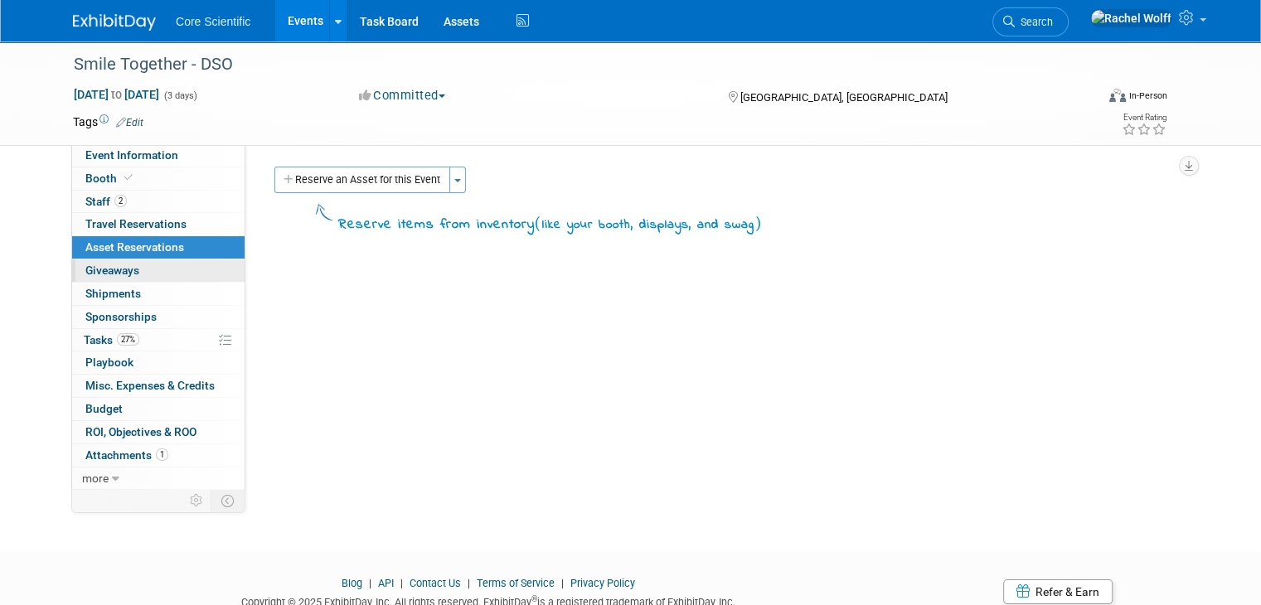
click at [136, 279] on link "0 Giveaways 0" at bounding box center [158, 270] width 172 height 22
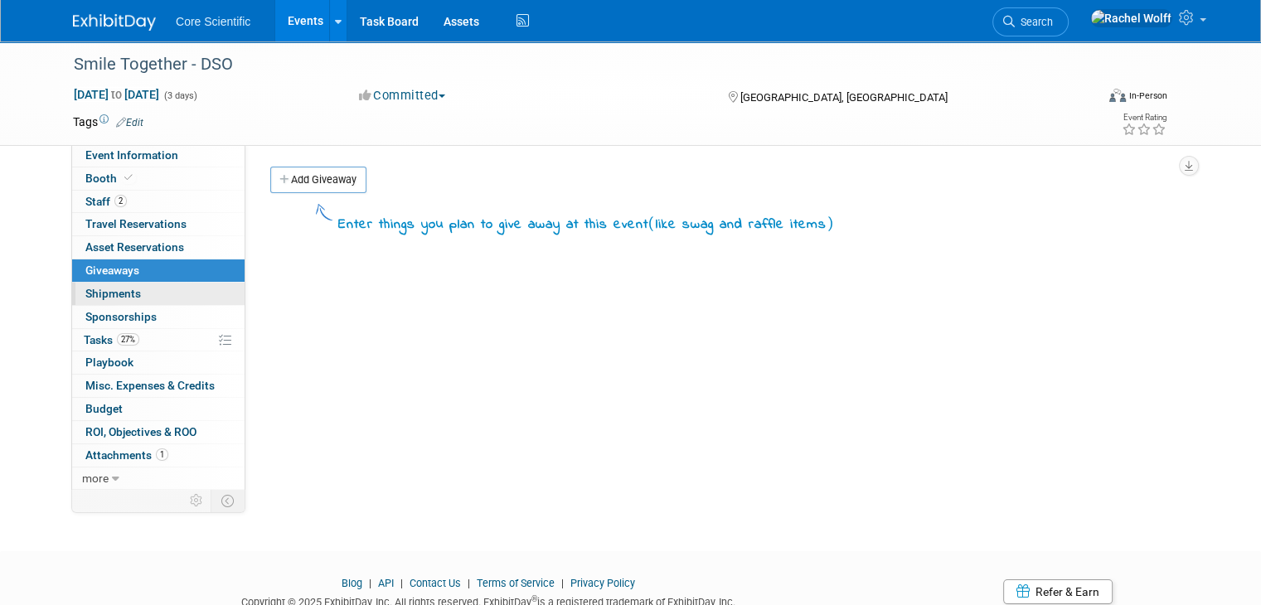
click at [137, 299] on link "0 Shipments 0" at bounding box center [158, 294] width 172 height 22
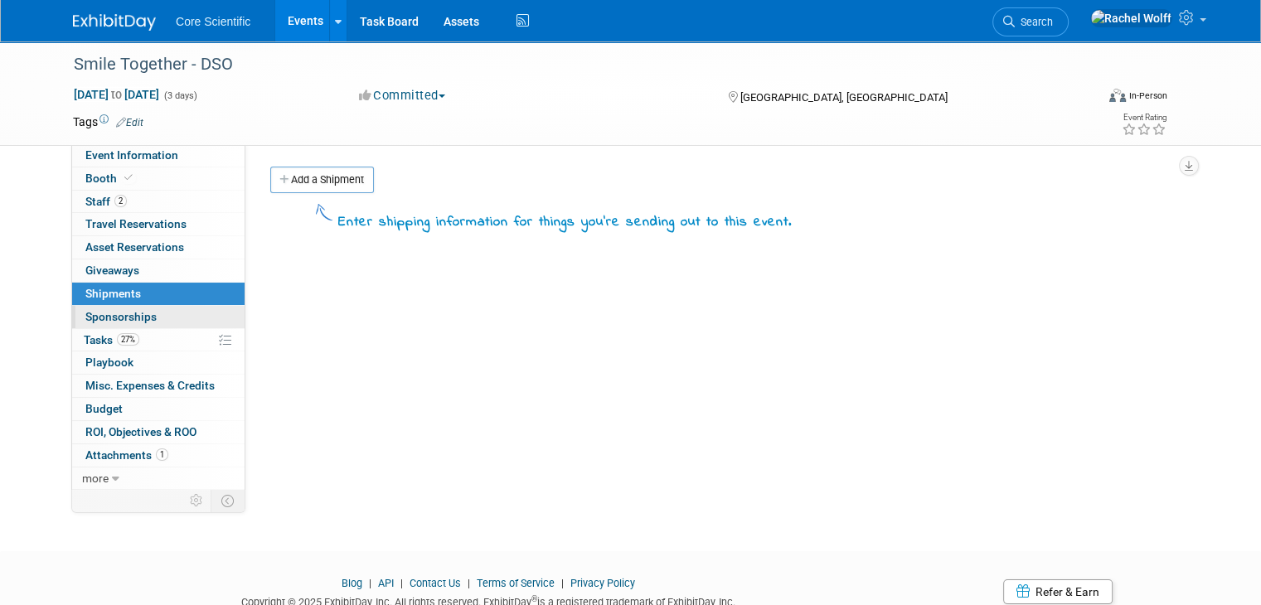
click at [133, 313] on span "Sponsorships 0" at bounding box center [120, 316] width 71 height 13
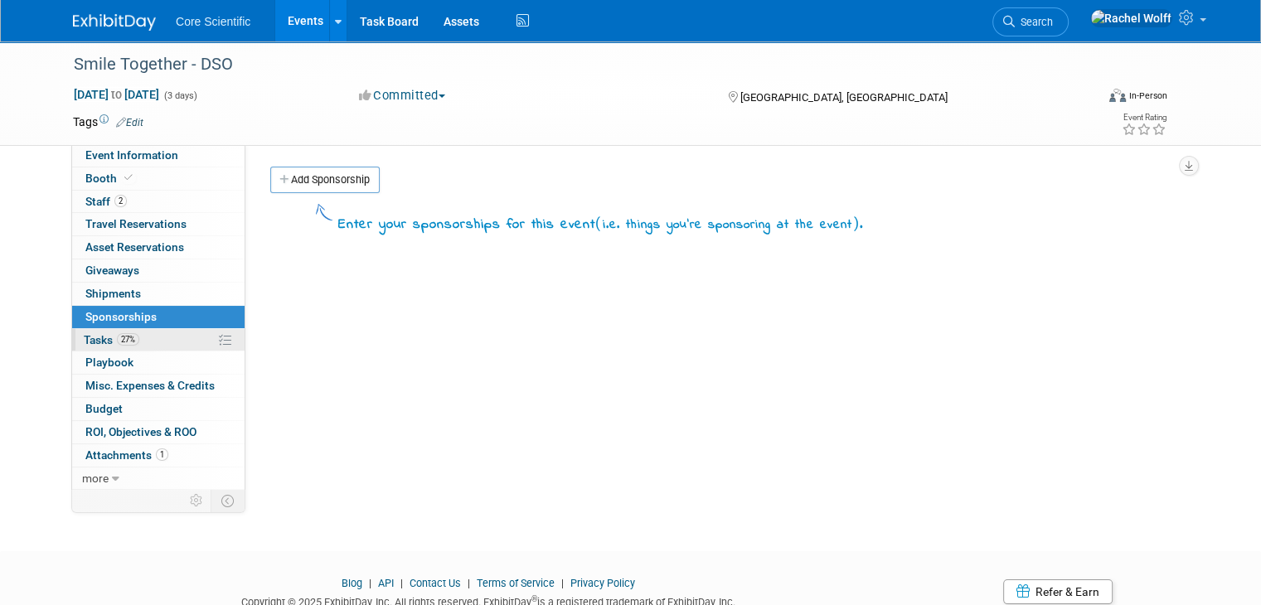
click at [136, 347] on link "27% Tasks 27%" at bounding box center [158, 340] width 172 height 22
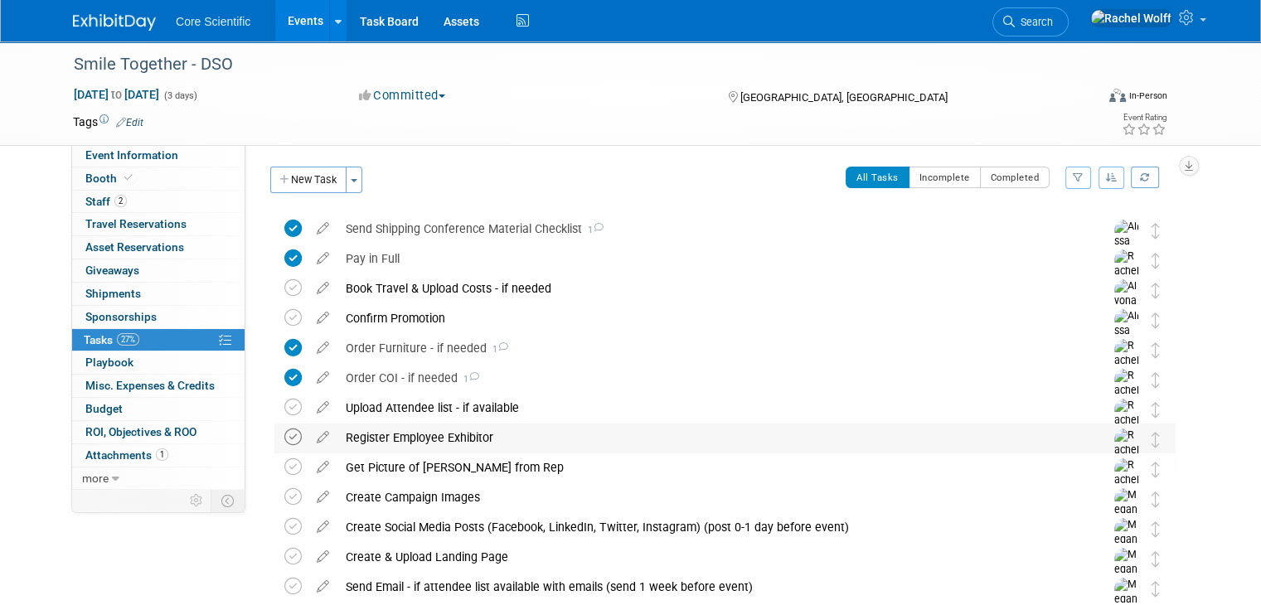
click at [284, 439] on icon at bounding box center [292, 437] width 17 height 17
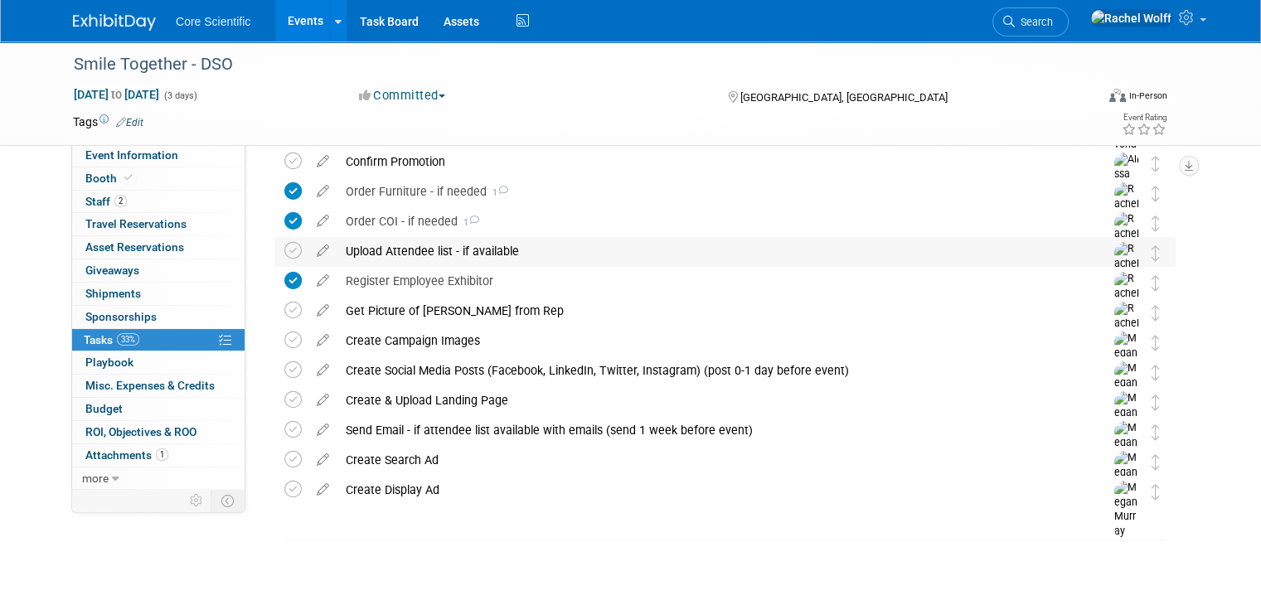
scroll to position [158, 0]
click at [80, 11] on link at bounding box center [124, 13] width 103 height 13
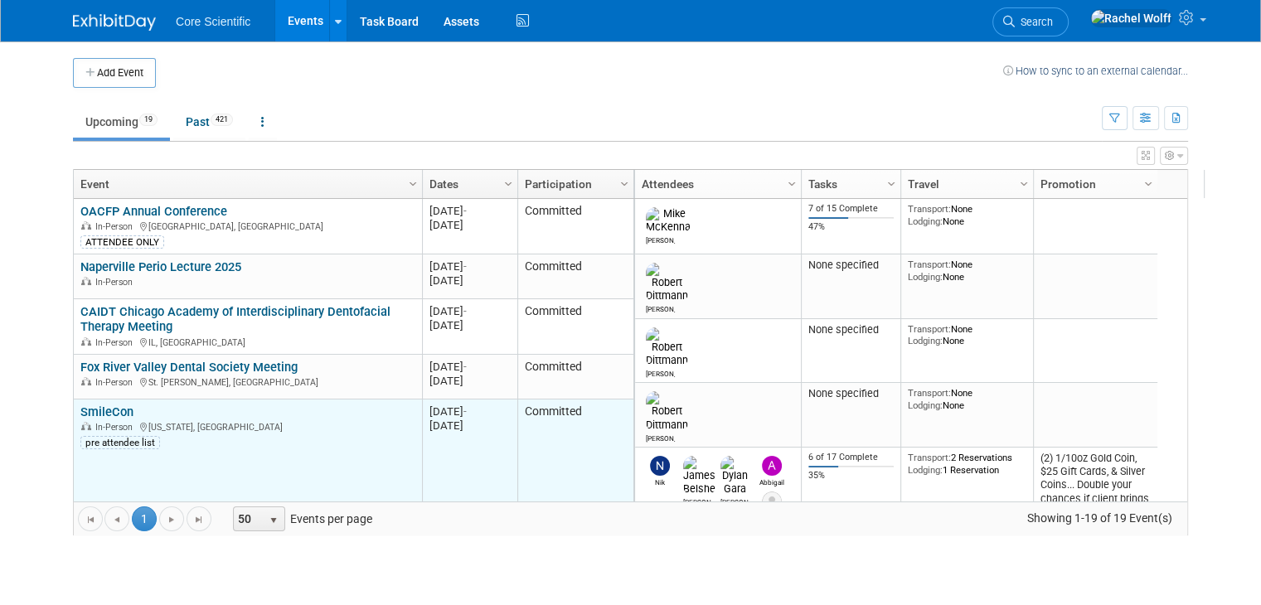
click at [80, 410] on link "SmileCon" at bounding box center [106, 412] width 53 height 15
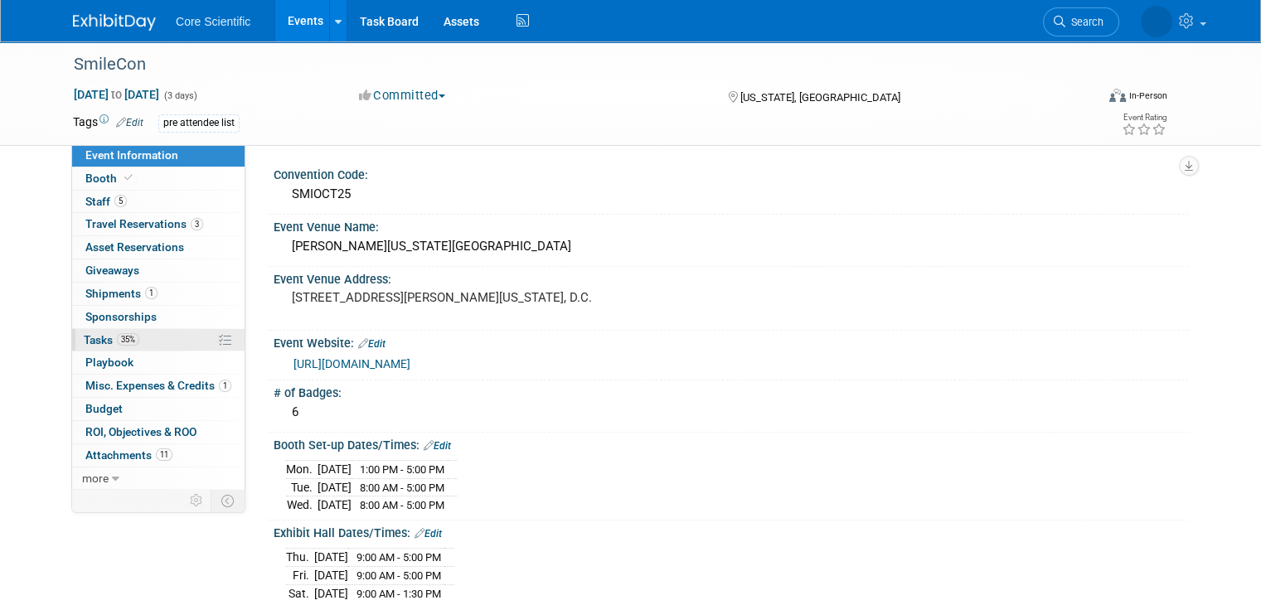
click at [93, 338] on span "Tasks 35%" at bounding box center [112, 339] width 56 height 13
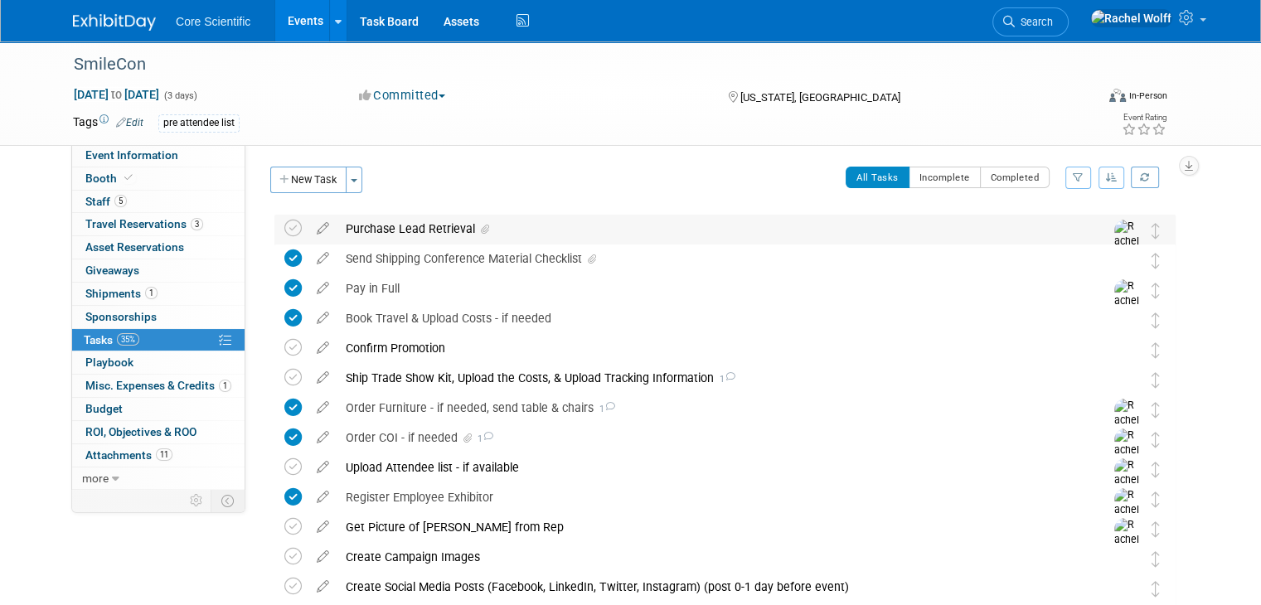
click at [481, 231] on icon at bounding box center [485, 230] width 8 height 10
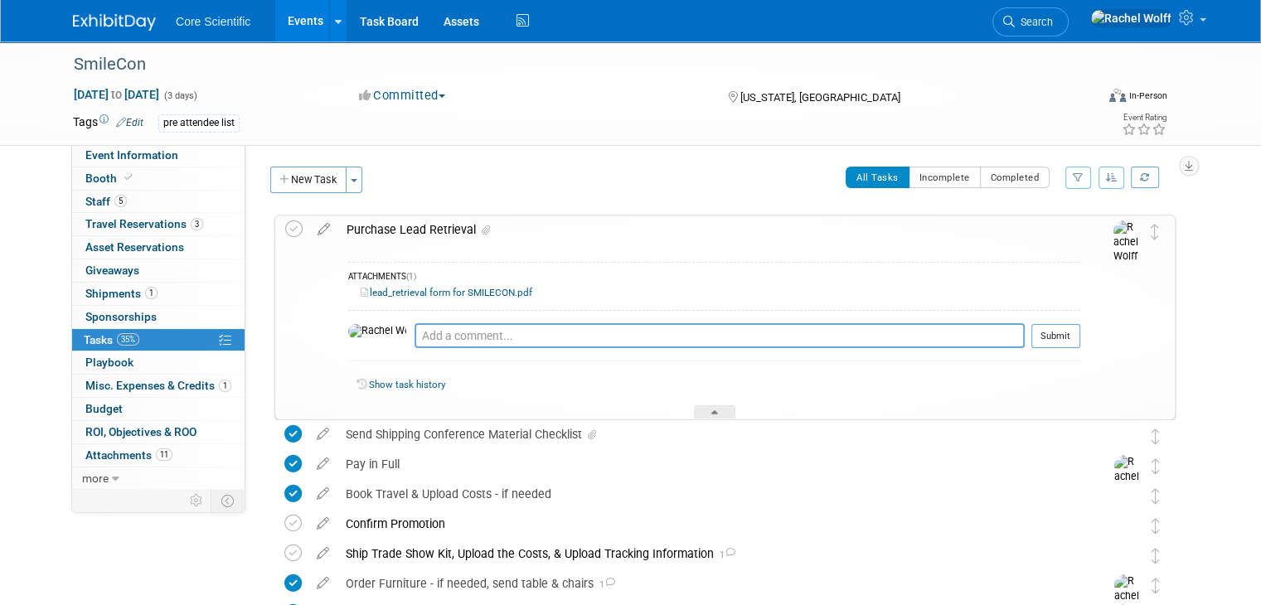
click at [482, 231] on icon at bounding box center [486, 230] width 8 height 10
